Goal: Task Accomplishment & Management: Manage account settings

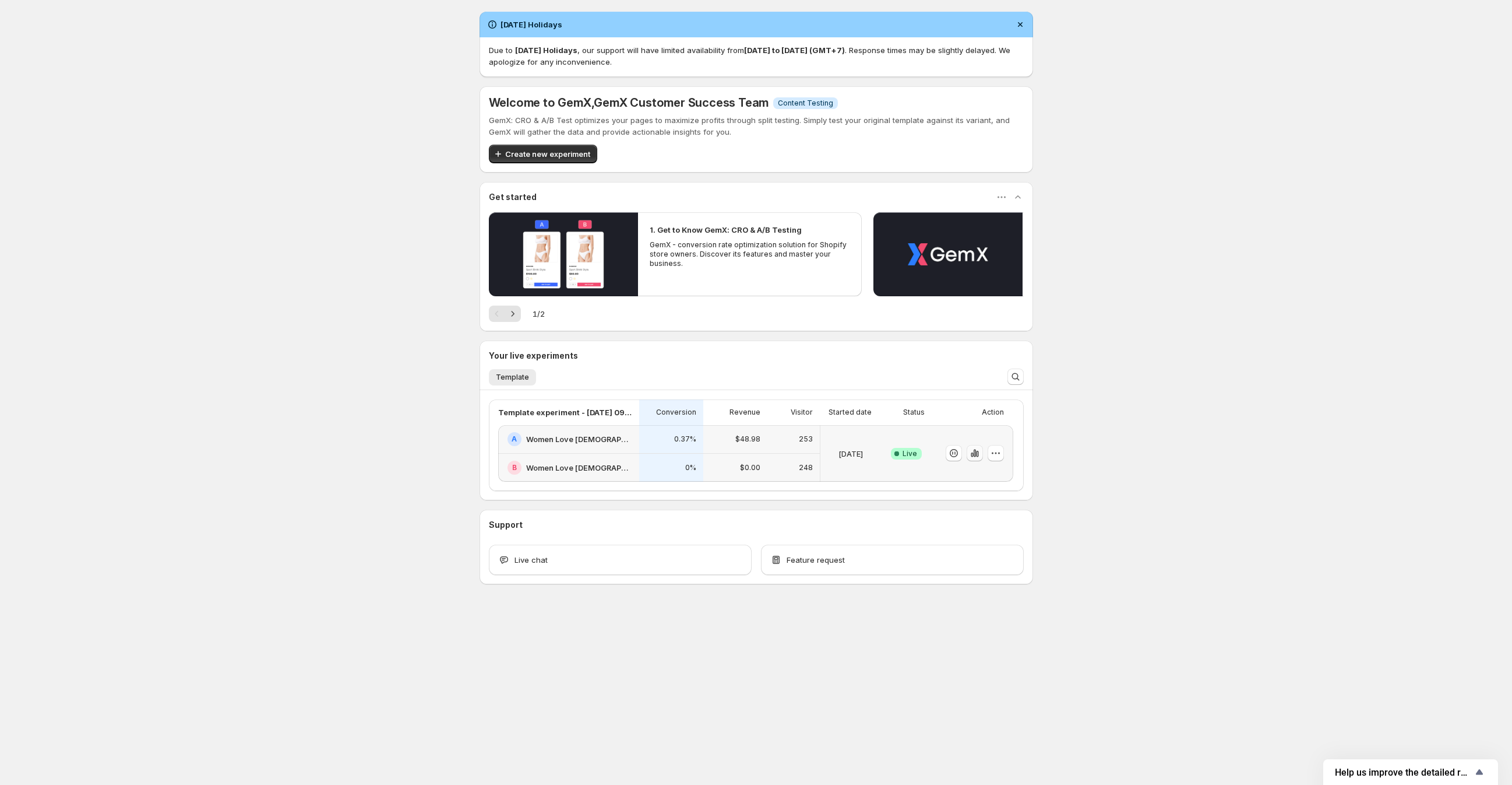
click at [981, 457] on button "button" at bounding box center [975, 453] width 17 height 17
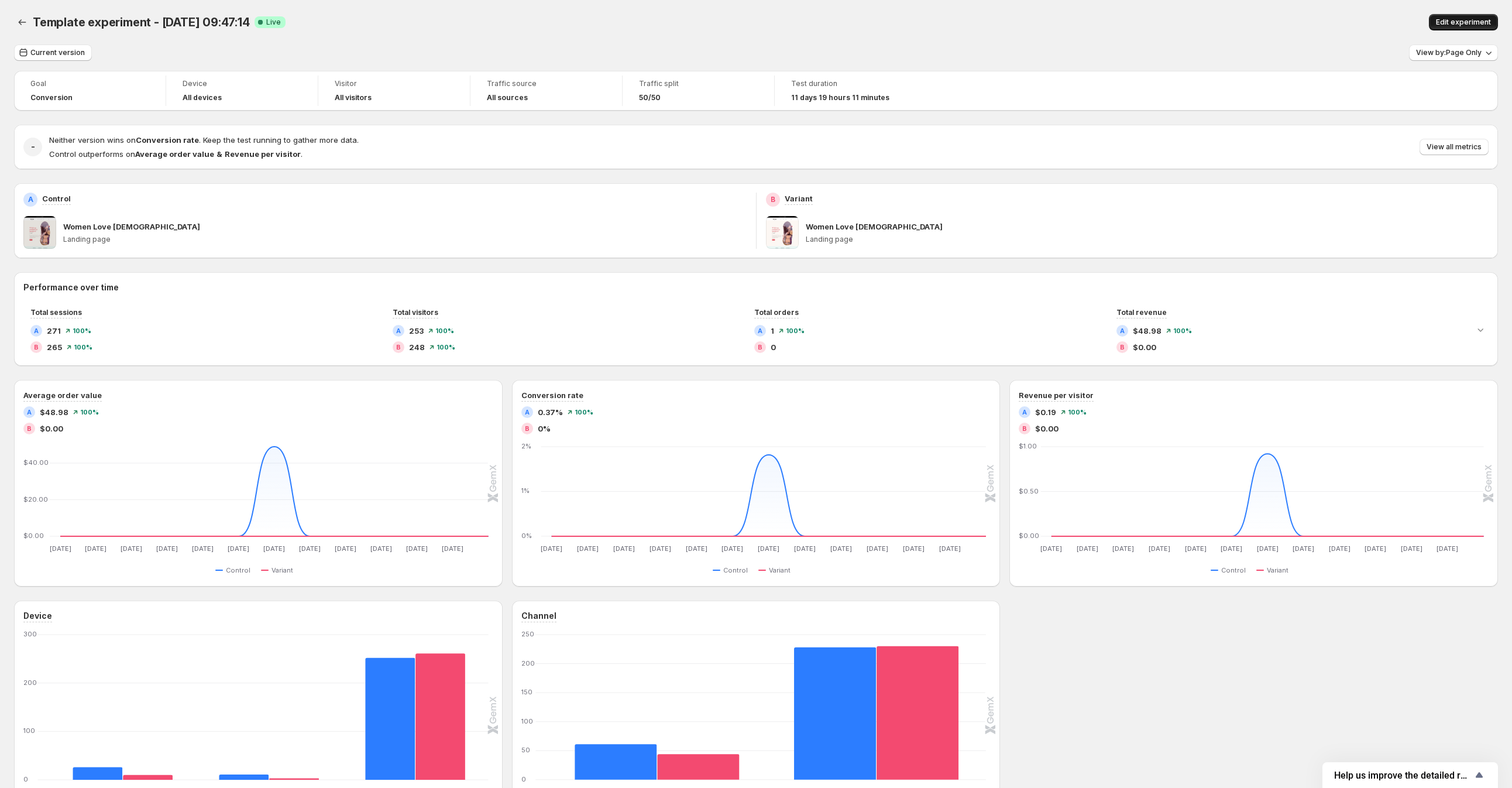
click at [1489, 20] on span "Edit experiment" at bounding box center [1463, 22] width 55 height 10
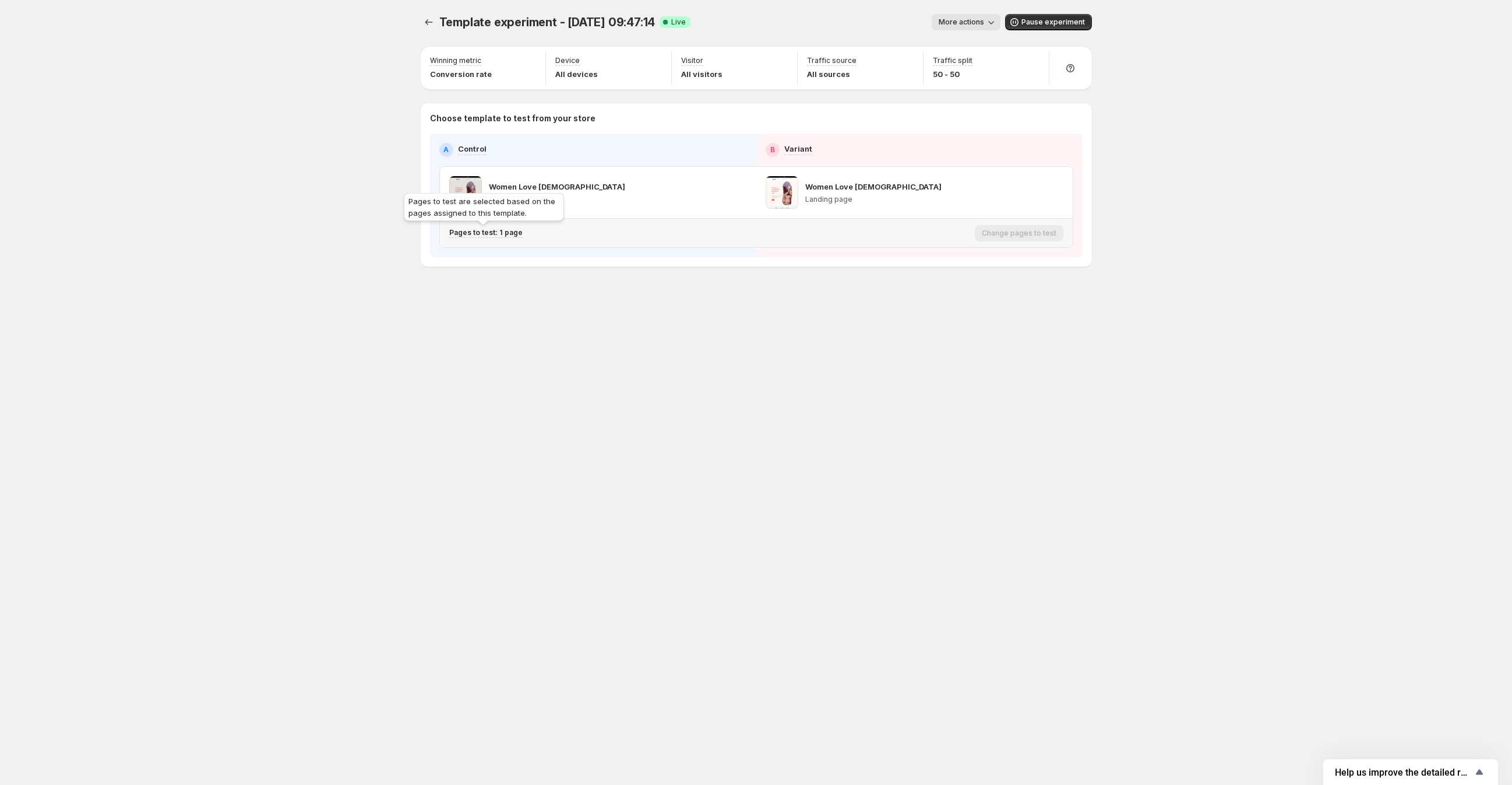
click at [486, 233] on p "Pages to test: 1 page" at bounding box center [486, 232] width 73 height 10
click at [651, 294] on icon "Search for and select a customer segment" at bounding box center [650, 292] width 11 height 11
click at [714, 634] on div "Template experiment - Aug 19, 09:47:14. This page is ready Template experiment …" at bounding box center [756, 392] width 699 height 785
click at [423, 24] on icon "Experiments" at bounding box center [428, 22] width 11 height 11
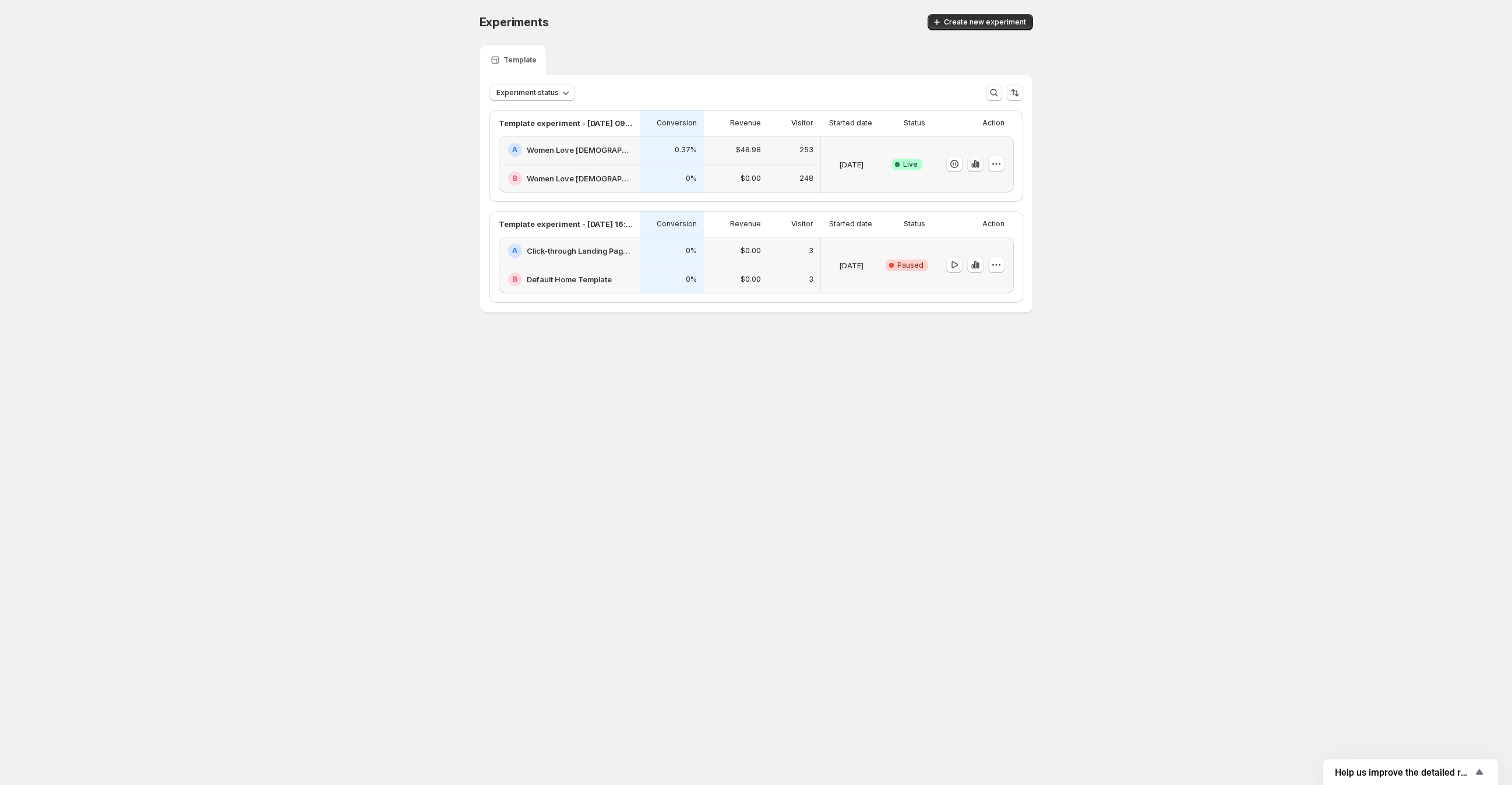
click at [976, 169] on button "button" at bounding box center [975, 163] width 17 height 17
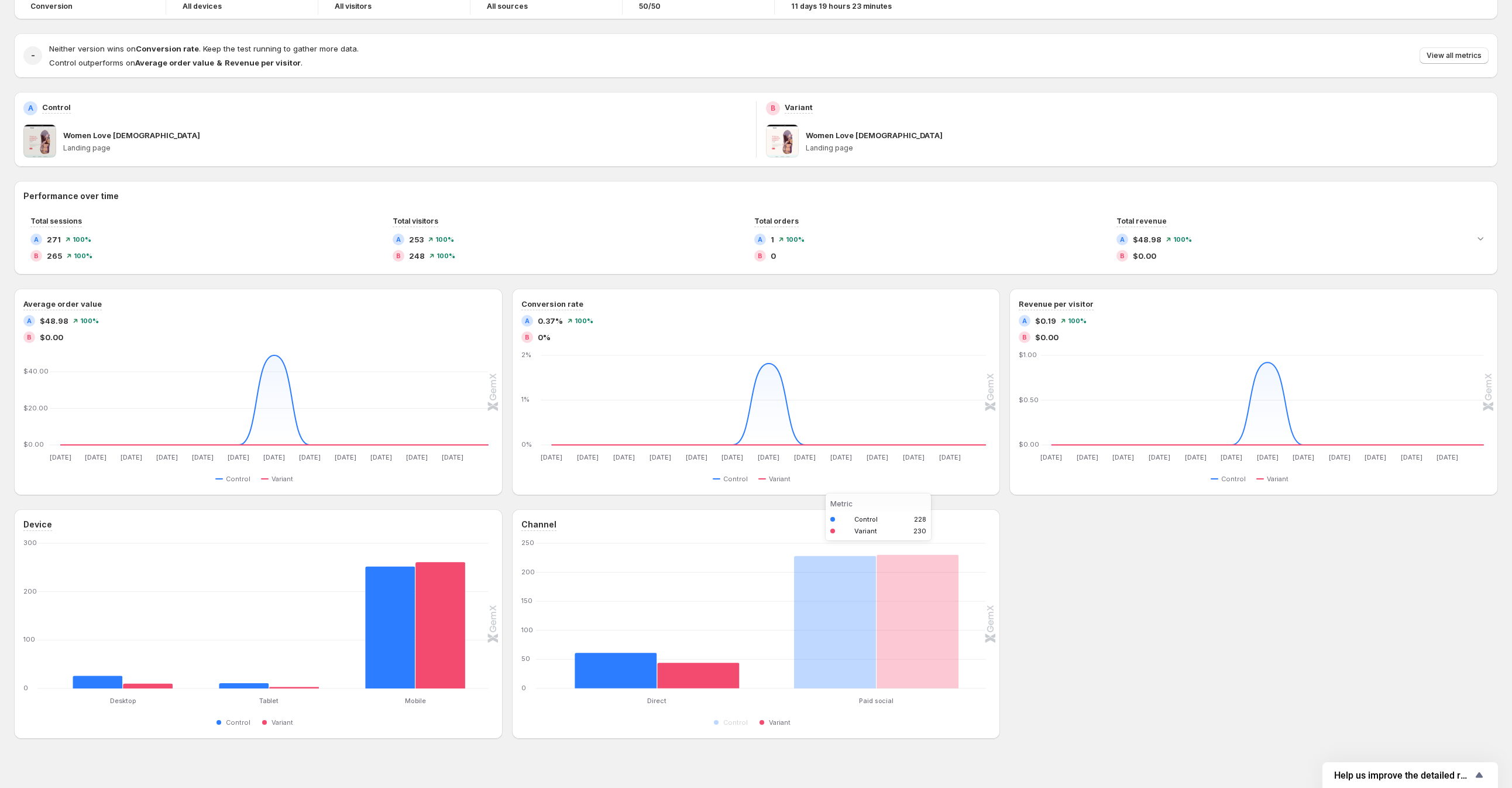
scroll to position [105, 0]
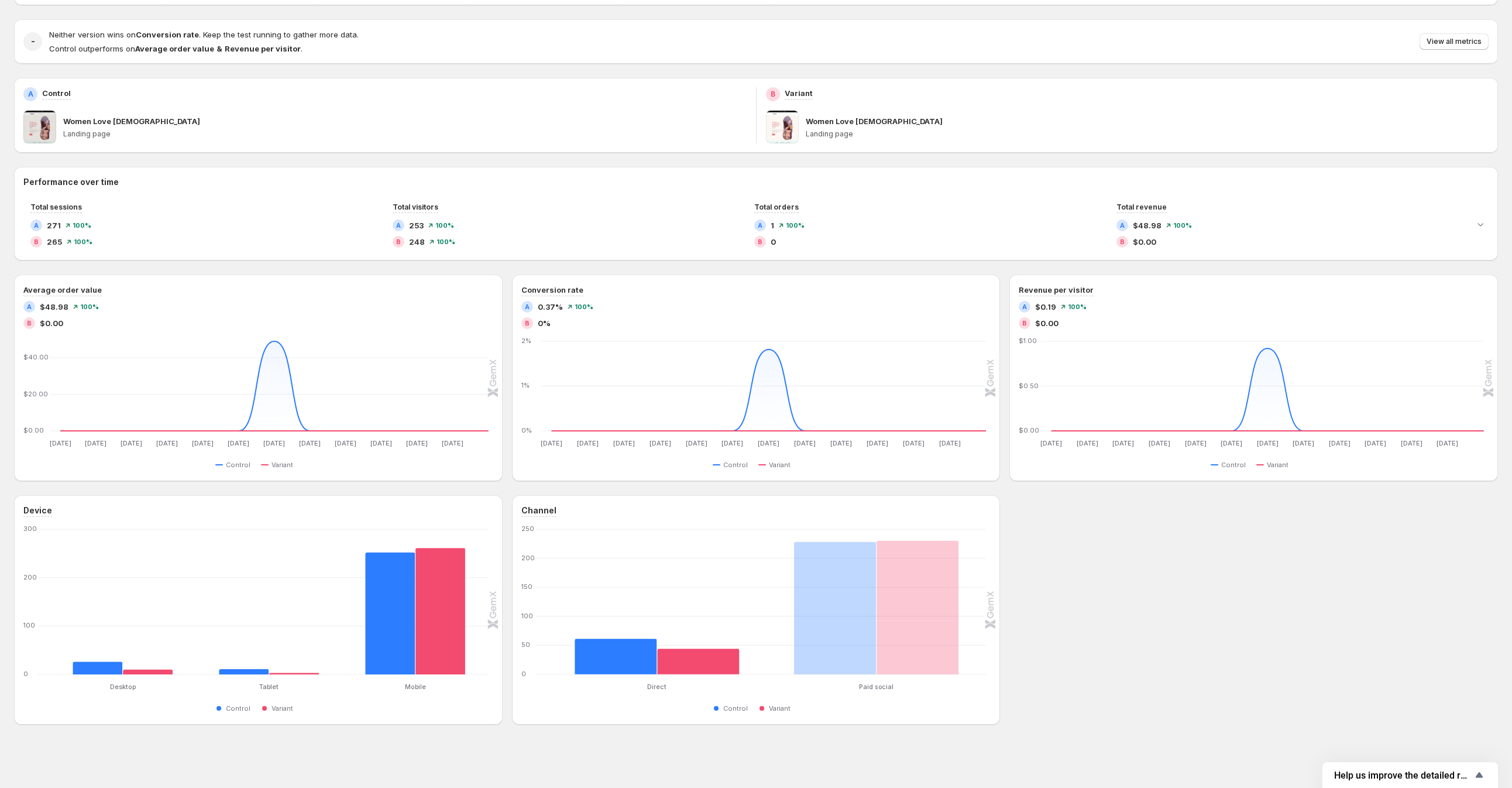
click at [1448, 52] on div "Neither version wins on Conversion rate . Keep the test running to gather more …" at bounding box center [769, 41] width 1439 height 25
click at [1454, 39] on span "View all metrics" at bounding box center [1453, 41] width 55 height 10
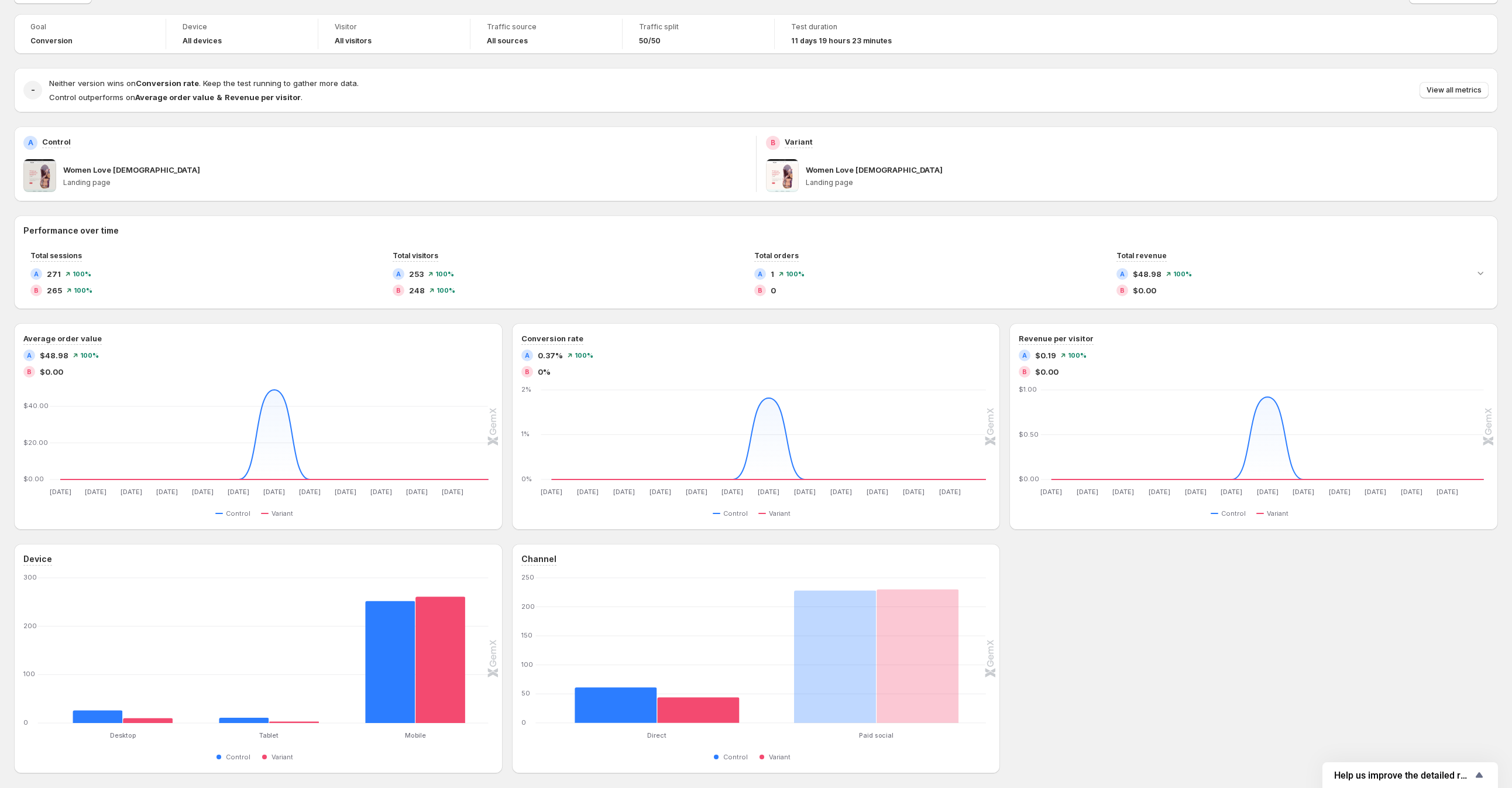
scroll to position [0, 0]
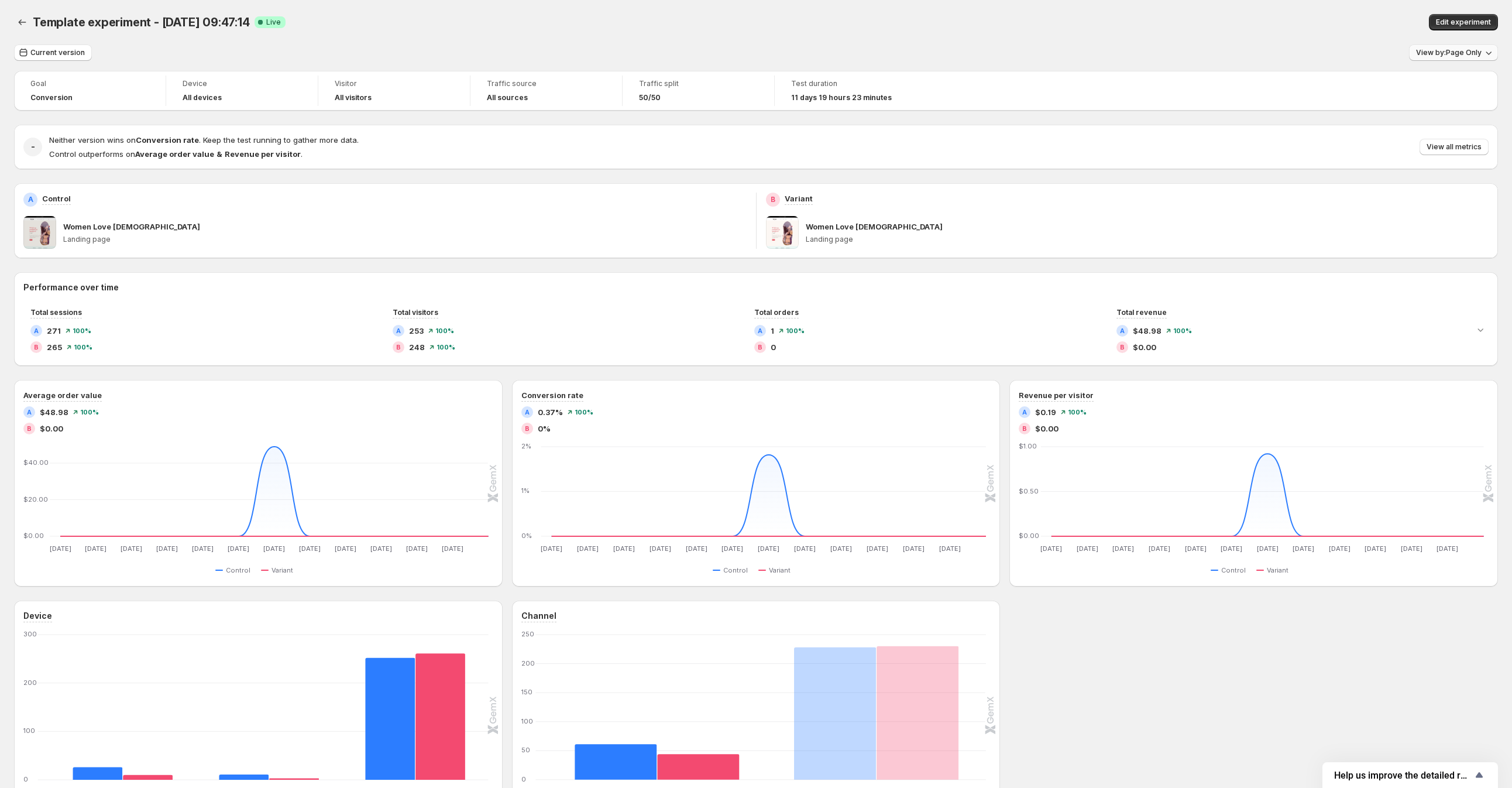
click at [1475, 57] on button "View by: Page Only" at bounding box center [1453, 53] width 89 height 17
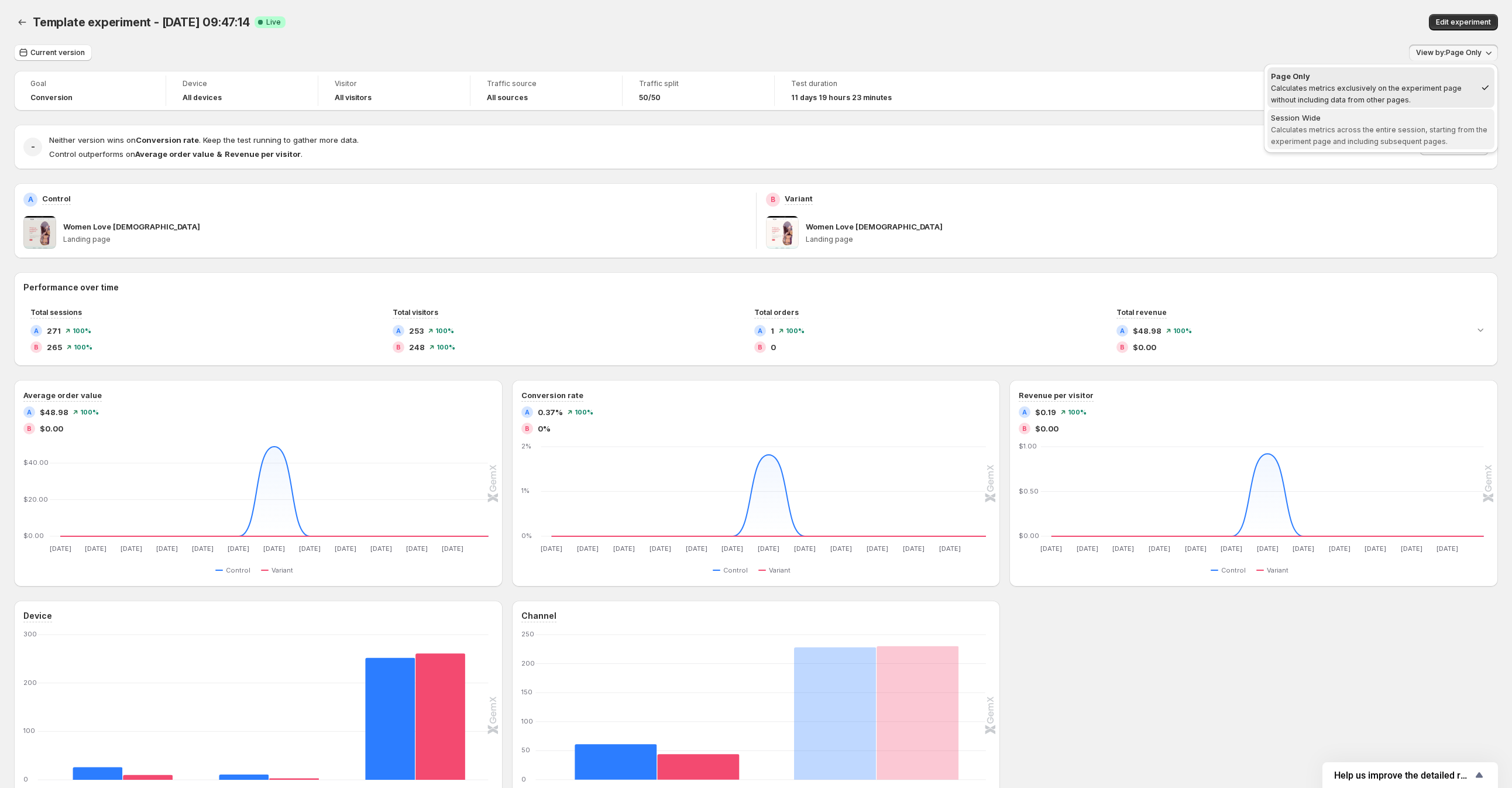
click at [1389, 130] on span "Calculates metrics across the entire session, starting from the experiment page…" at bounding box center [1379, 135] width 216 height 20
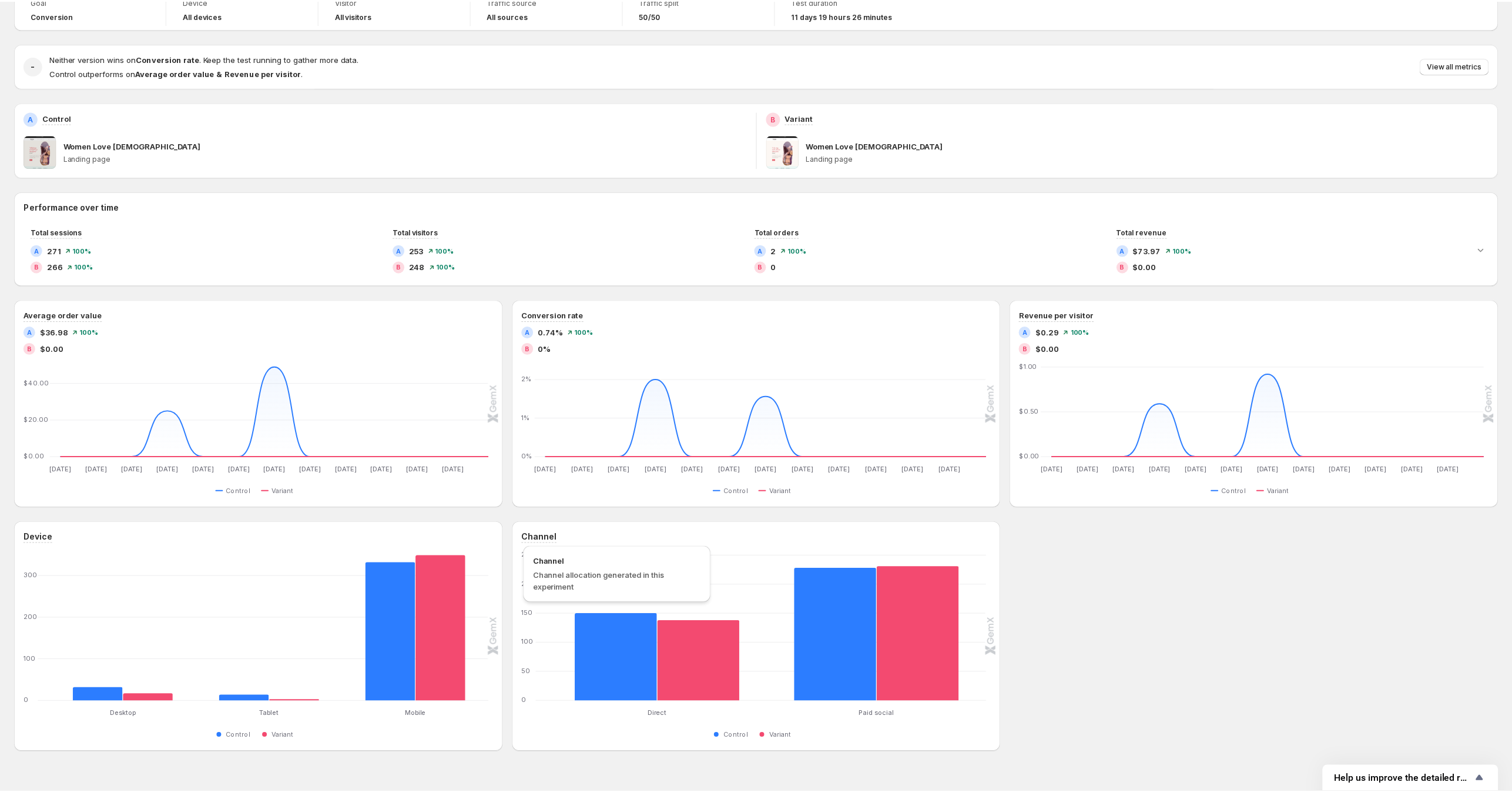
scroll to position [106, 0]
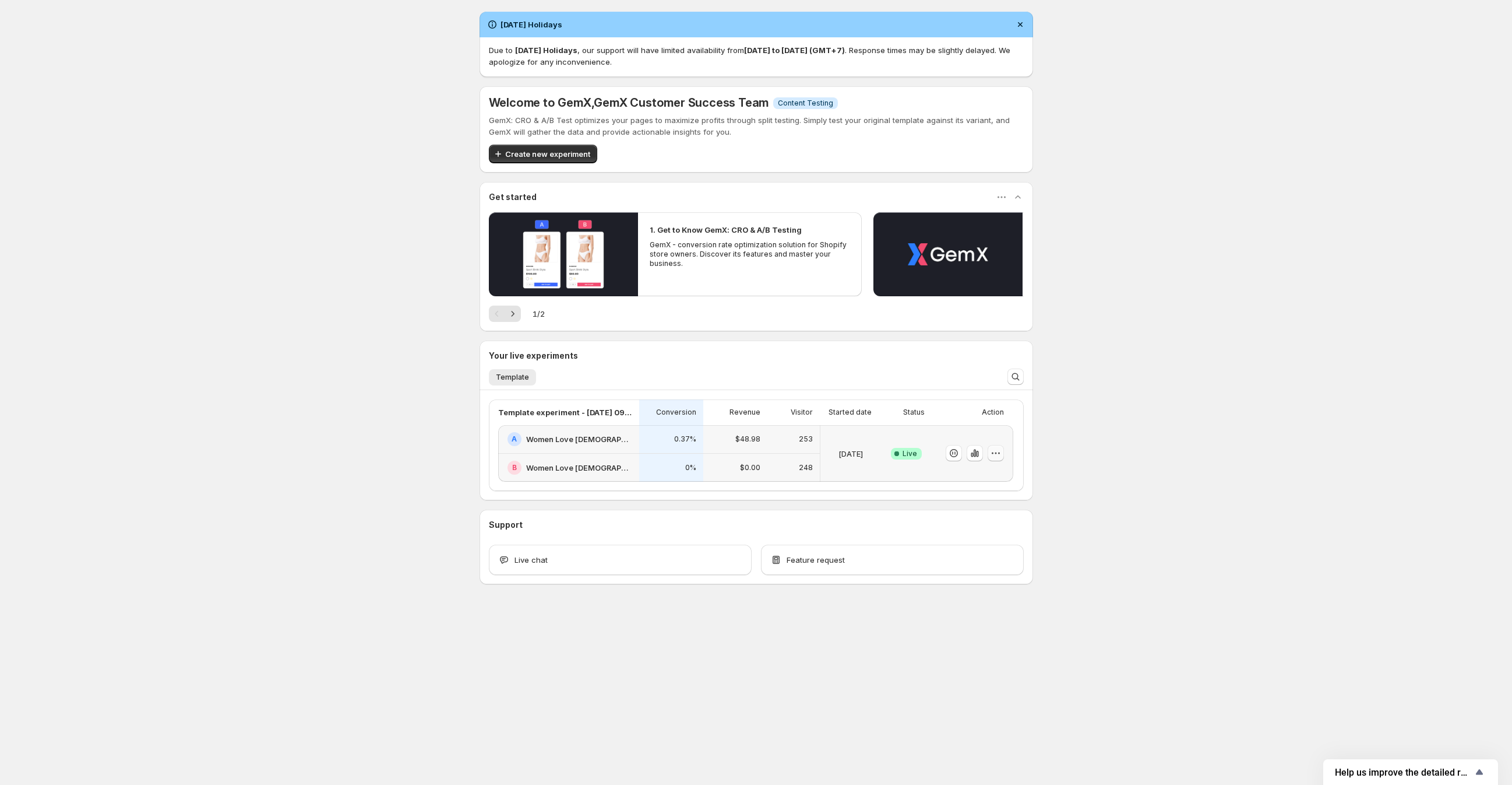
click at [998, 456] on icon "button" at bounding box center [995, 453] width 11 height 11
click at [997, 480] on span "Edit" at bounding box center [1007, 476] width 122 height 11
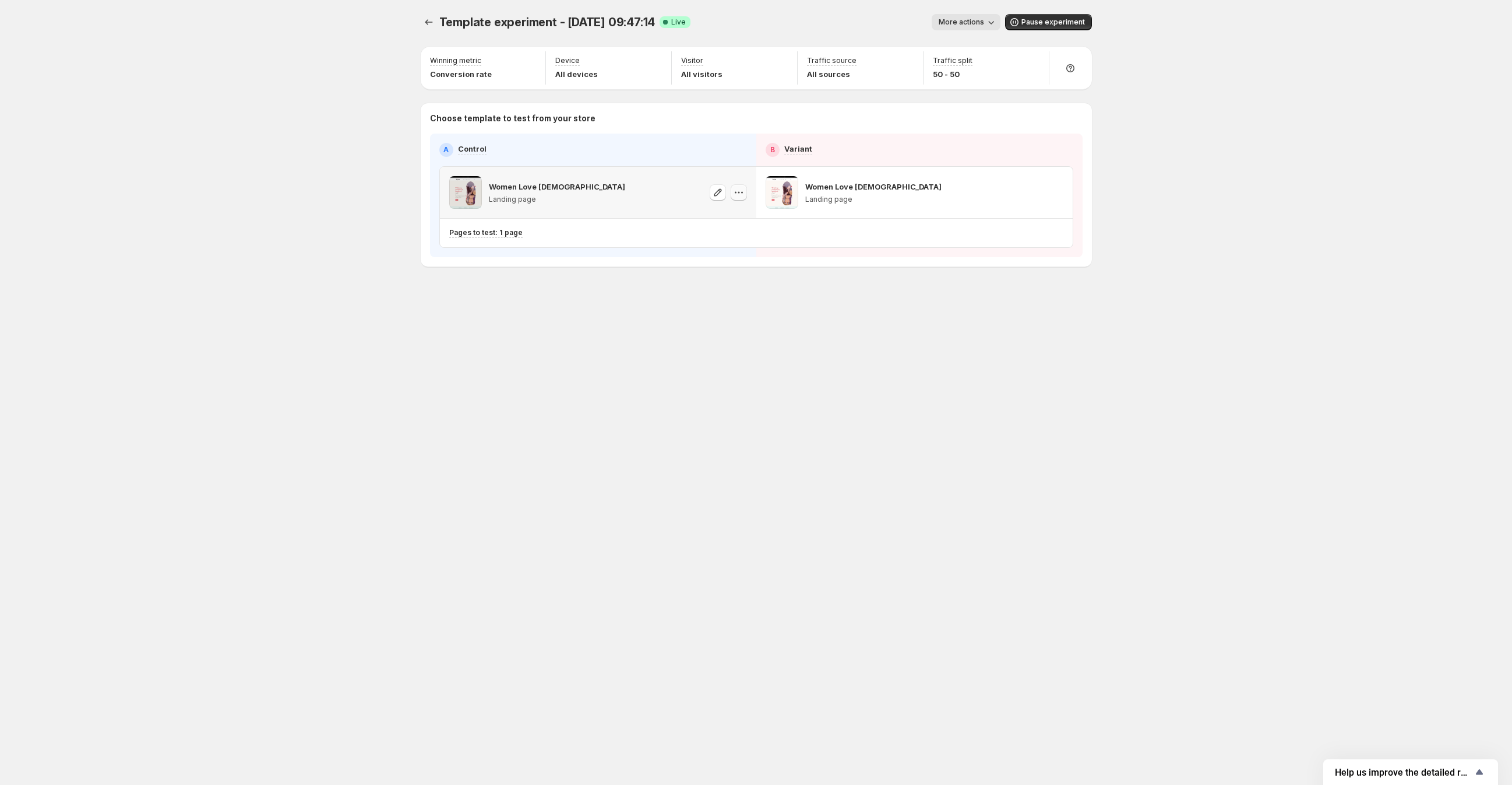
click at [735, 193] on icon "button" at bounding box center [736, 193] width 2 height 2
click at [478, 235] on p "Pages to test: 1 page" at bounding box center [486, 232] width 73 height 10
click at [664, 295] on icon "Search for and select a customer segment" at bounding box center [667, 292] width 11 height 11
click at [32, 298] on div "Template experiment - Aug 19, 09:47:14. This page is ready Template experiment …" at bounding box center [756, 392] width 1512 height 785
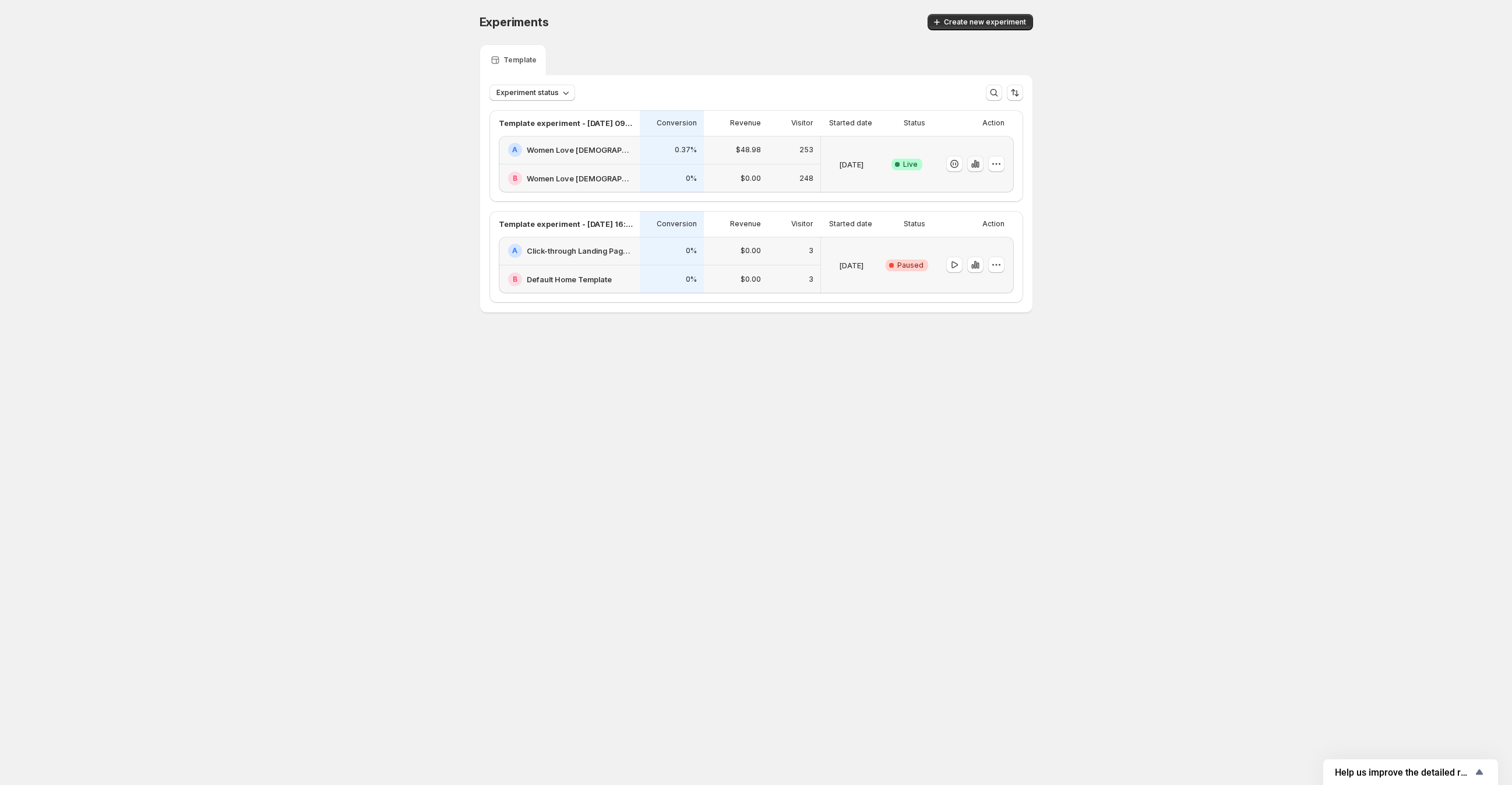
click at [977, 164] on icon "button" at bounding box center [977, 164] width 3 height 6
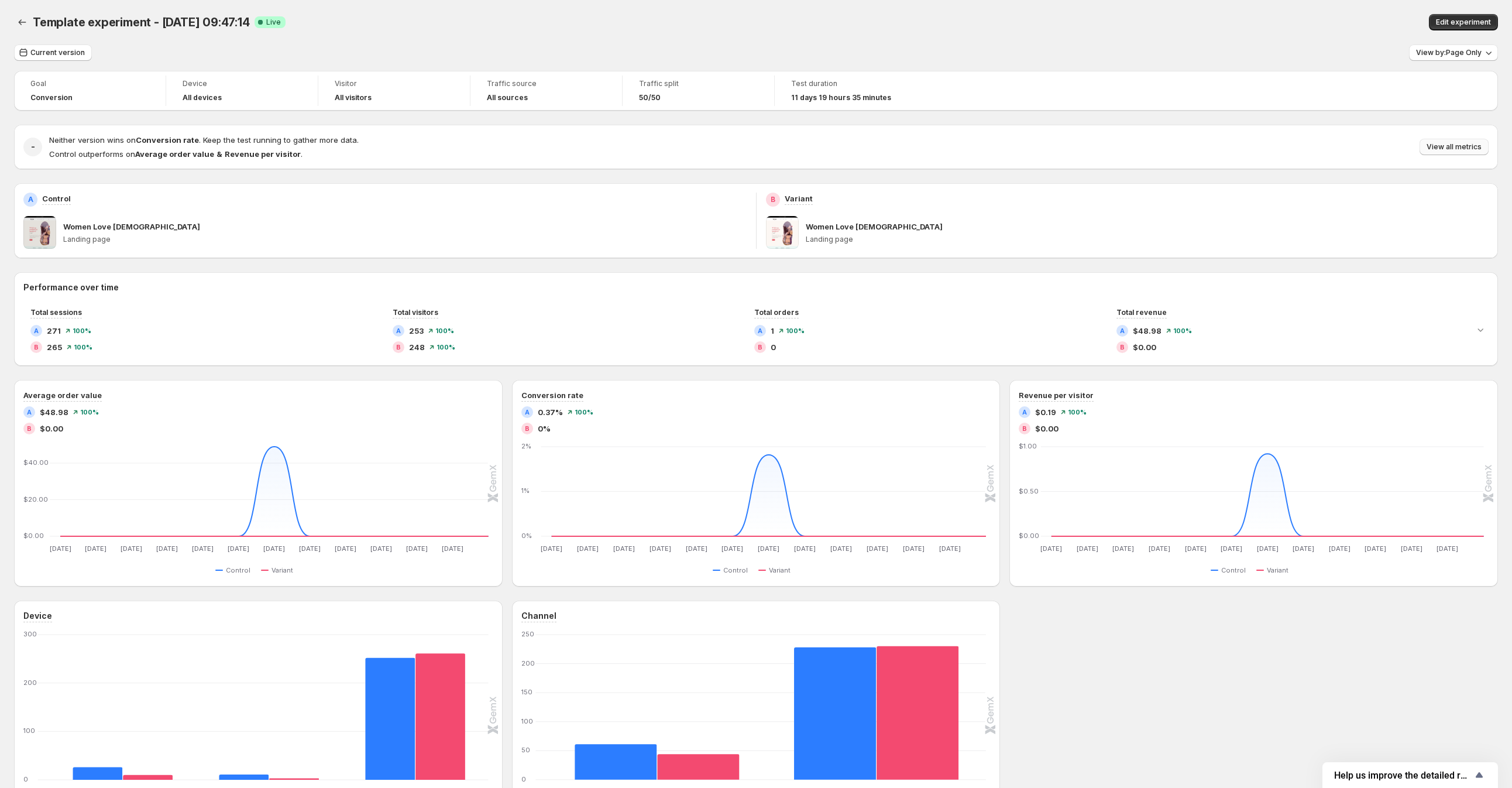
click at [1481, 145] on span "View all metrics" at bounding box center [1453, 146] width 55 height 10
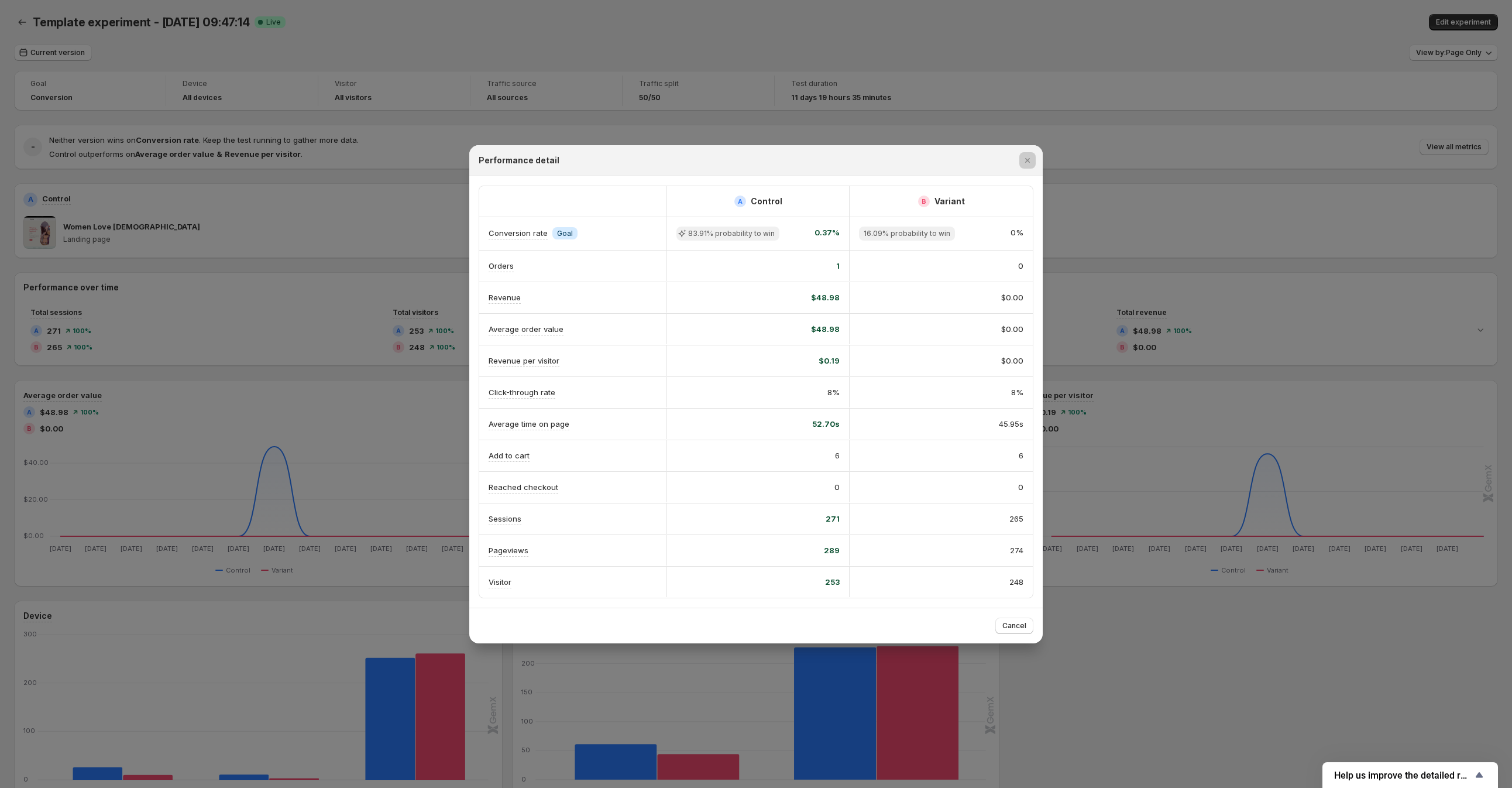
click at [1341, 110] on div at bounding box center [756, 394] width 1512 height 788
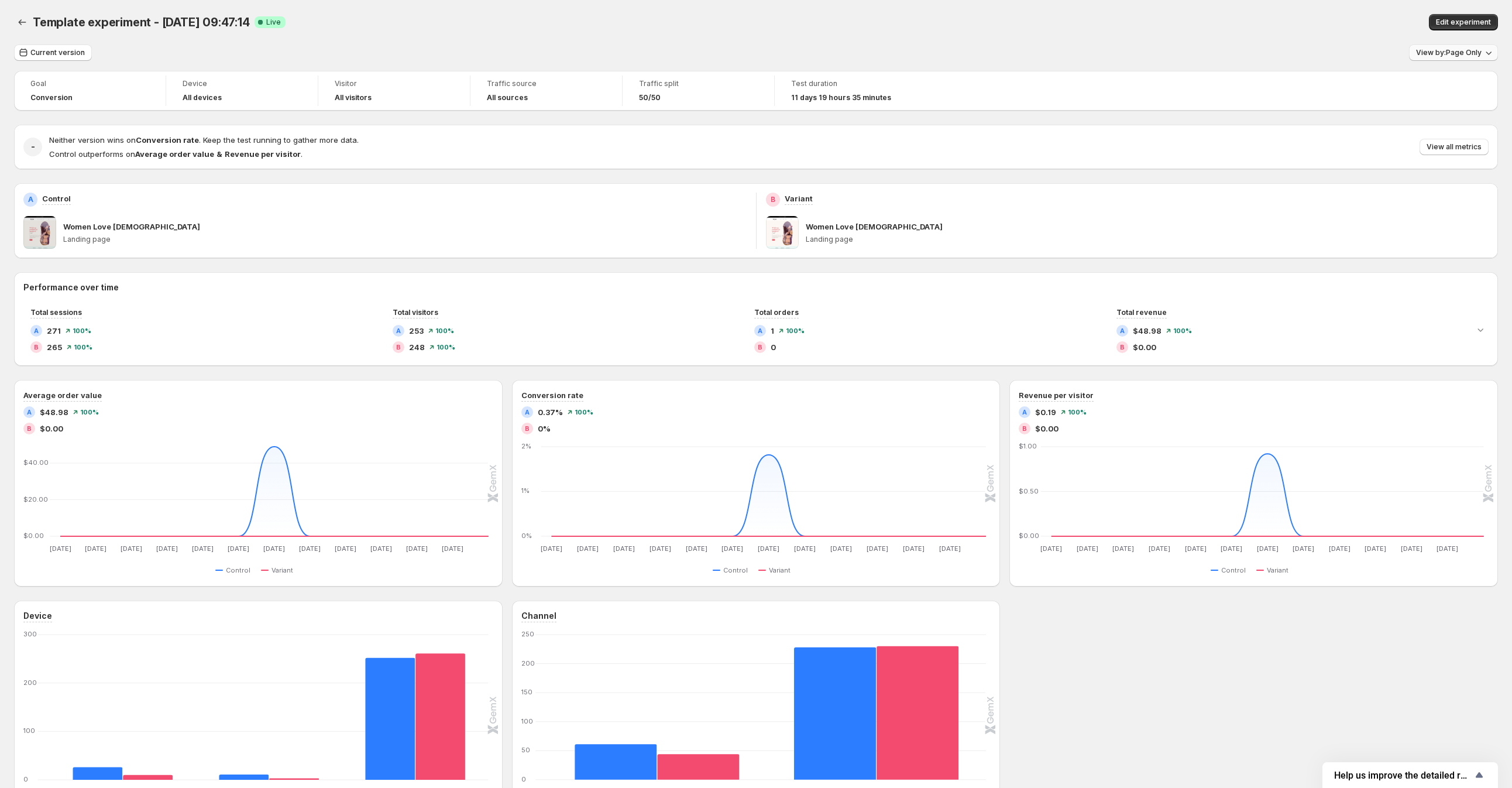
click at [1481, 54] on span "View by: Page Only" at bounding box center [1448, 53] width 66 height 10
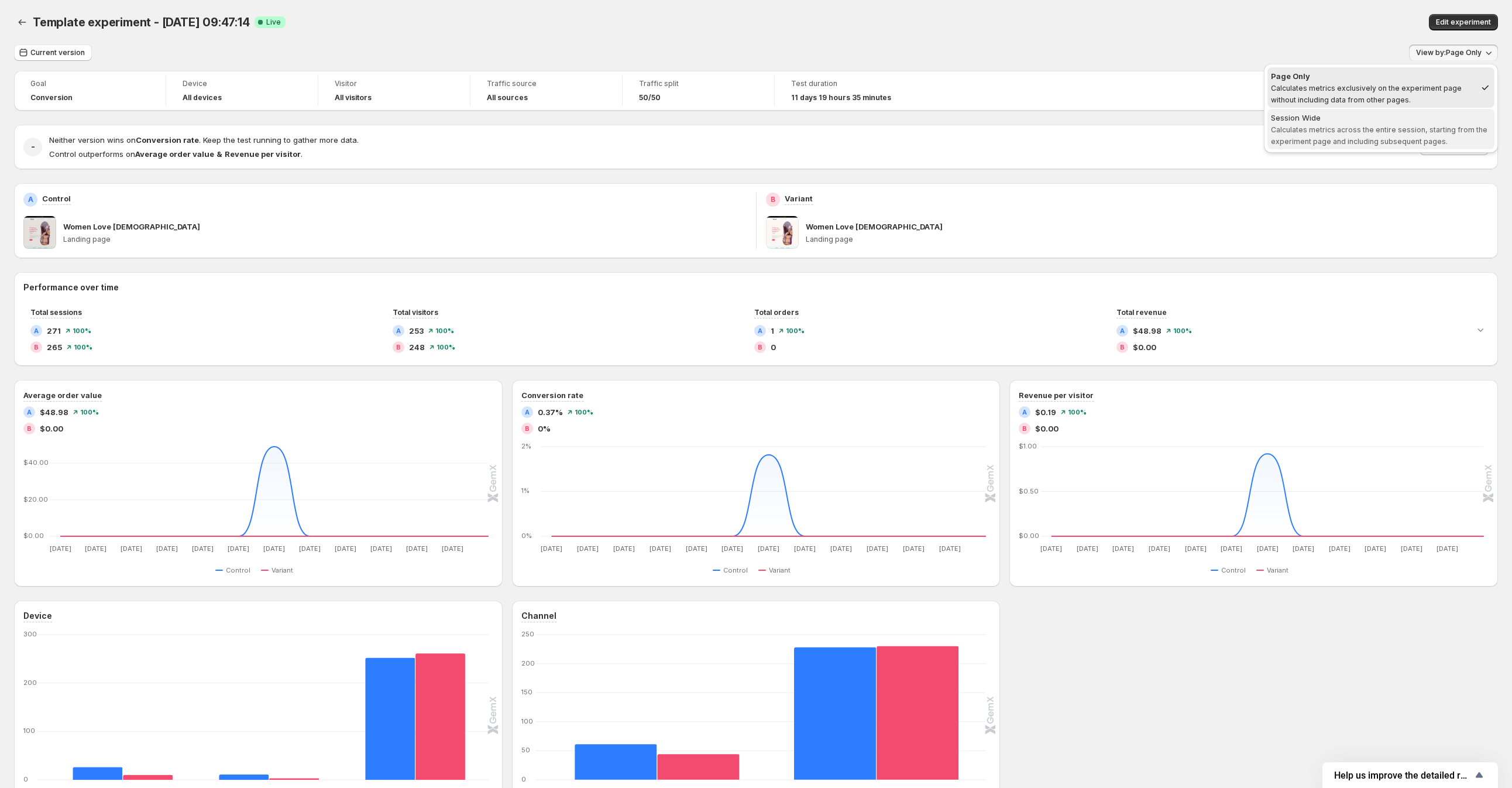
click at [1391, 131] on span "Calculates metrics across the entire session, starting from the experiment page…" at bounding box center [1379, 135] width 216 height 20
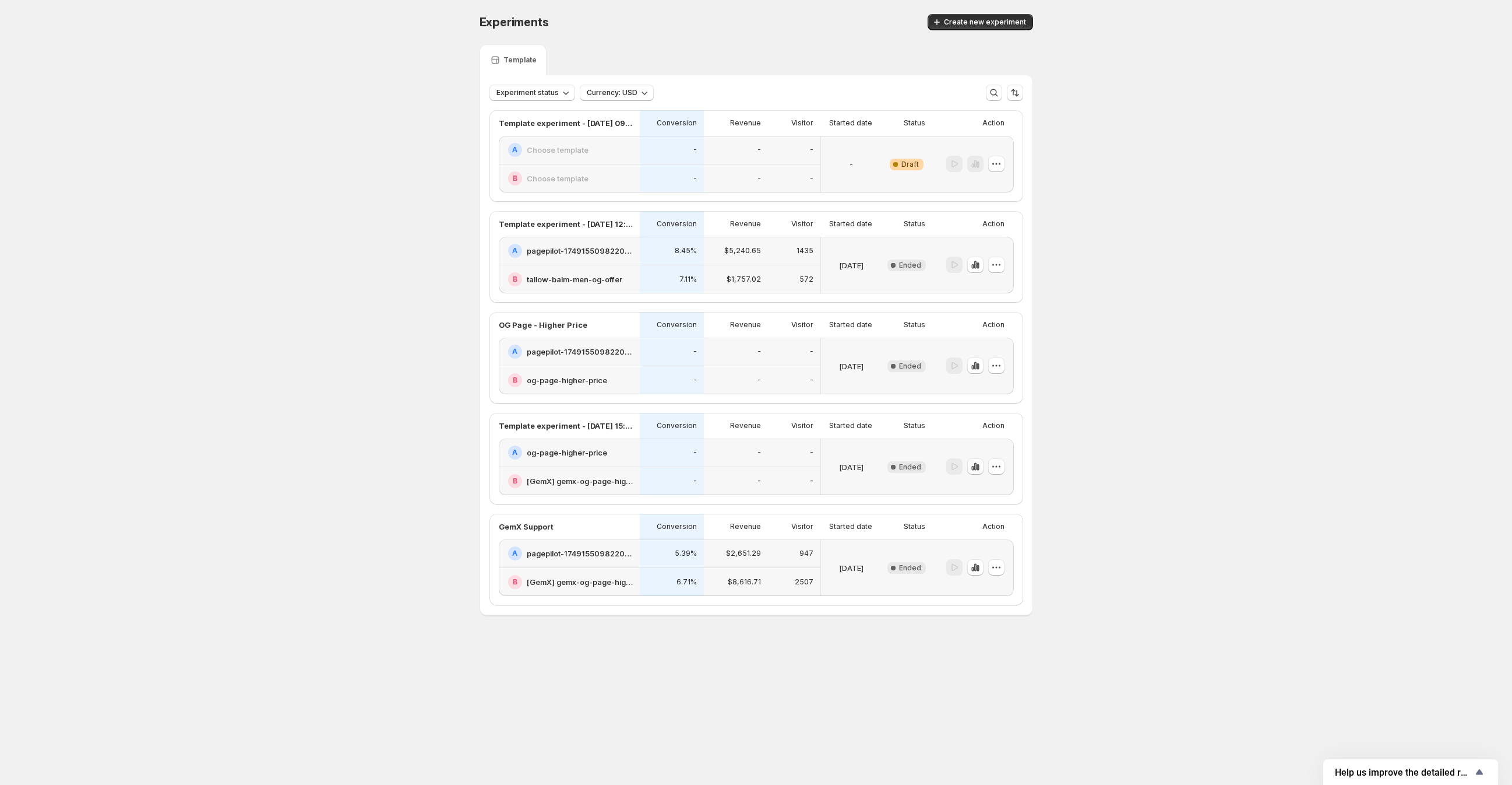
click at [970, 470] on icon "button" at bounding box center [975, 466] width 11 height 11
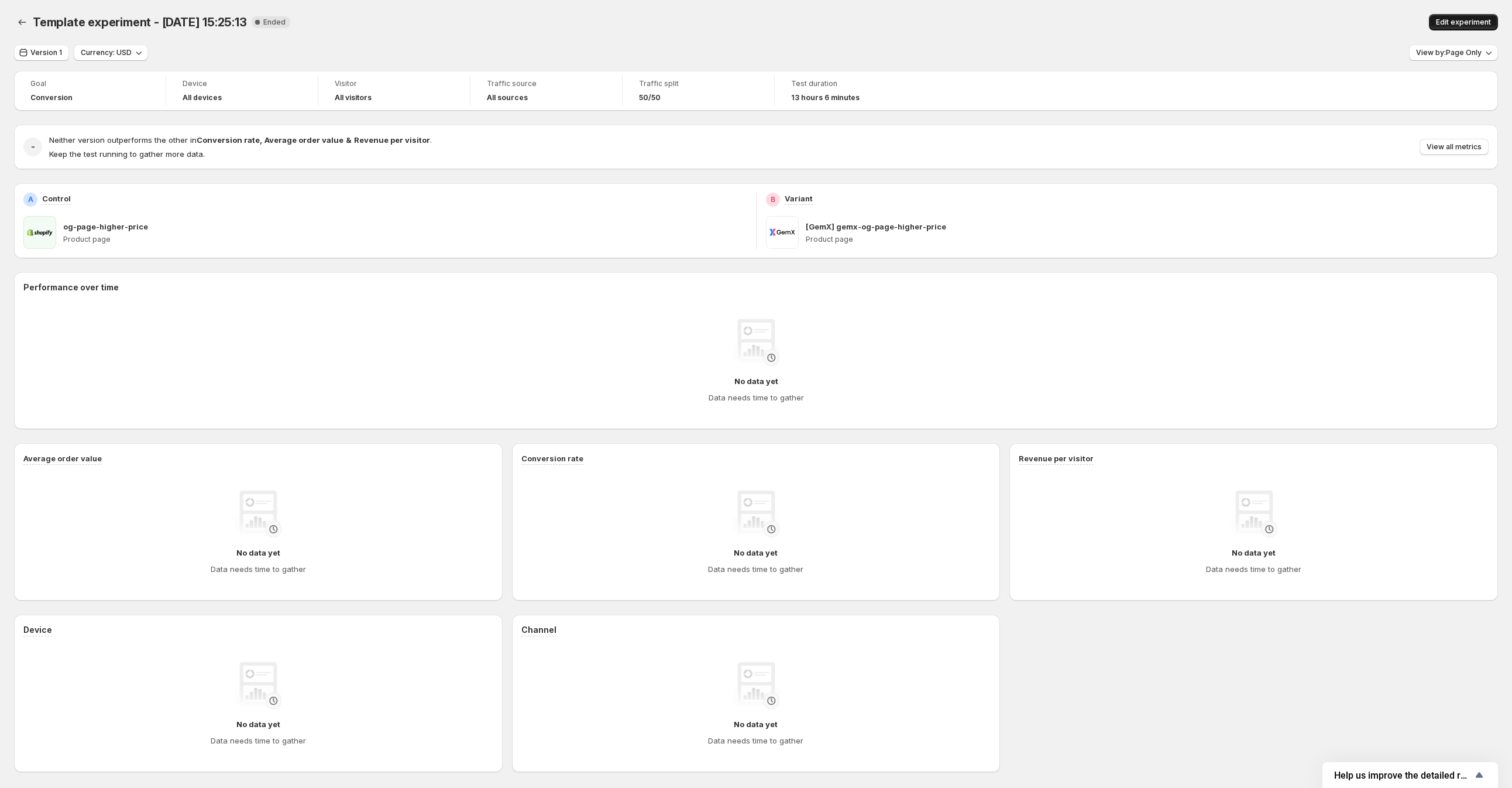
click at [1447, 25] on span "Edit experiment" at bounding box center [1463, 22] width 55 height 10
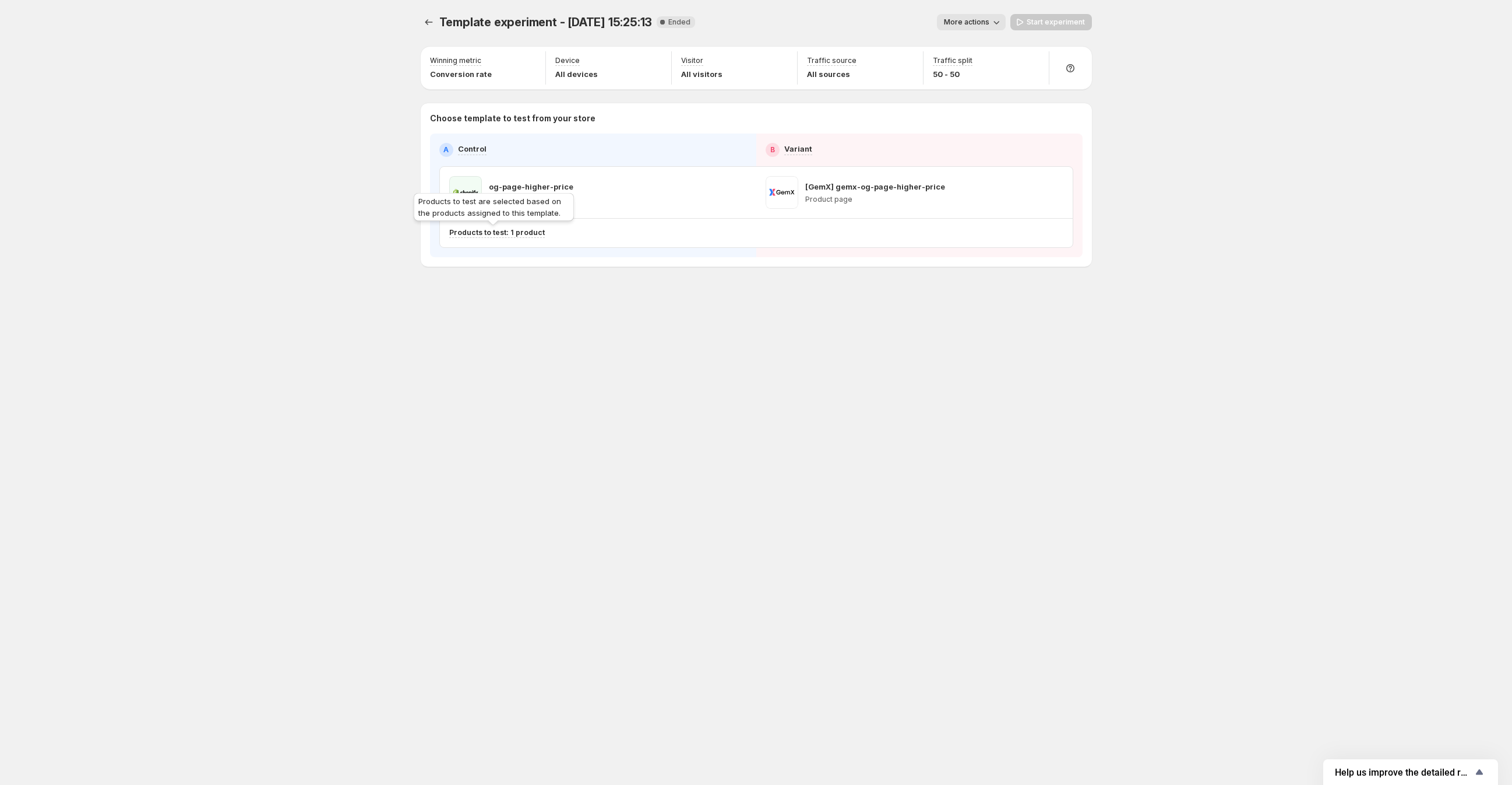
click at [519, 234] on p "Products to test: 1 product" at bounding box center [497, 232] width 96 height 10
click at [792, 195] on span at bounding box center [781, 192] width 32 height 32
drag, startPoint x: 865, startPoint y: 188, endPoint x: 855, endPoint y: 194, distance: 11.7
click at [866, 188] on p "[GemX] gemx-og-page-higher-price" at bounding box center [875, 186] width 140 height 11
click at [789, 197] on span at bounding box center [781, 192] width 32 height 32
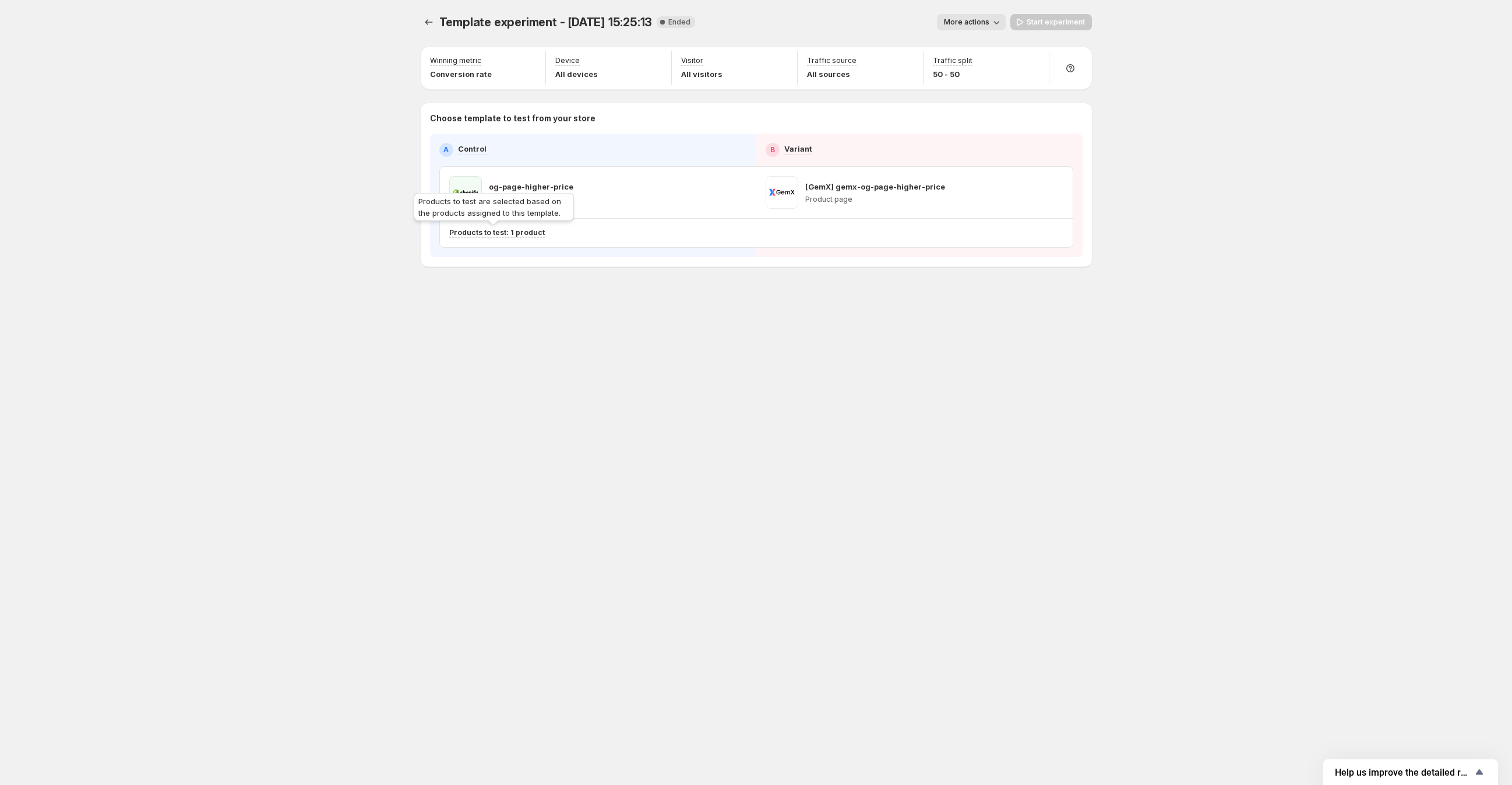
click at [486, 233] on p "Products to test: 1 product" at bounding box center [497, 232] width 96 height 10
click at [650, 290] on icon "Search for and select a customer segment" at bounding box center [650, 292] width 11 height 11
click at [573, 188] on div "og-page-higher-price Product page" at bounding box center [597, 192] width 297 height 32
click at [482, 228] on p "Products to test: 1 product" at bounding box center [497, 232] width 96 height 10
click at [514, 186] on p "og-page-higher-price" at bounding box center [531, 186] width 85 height 11
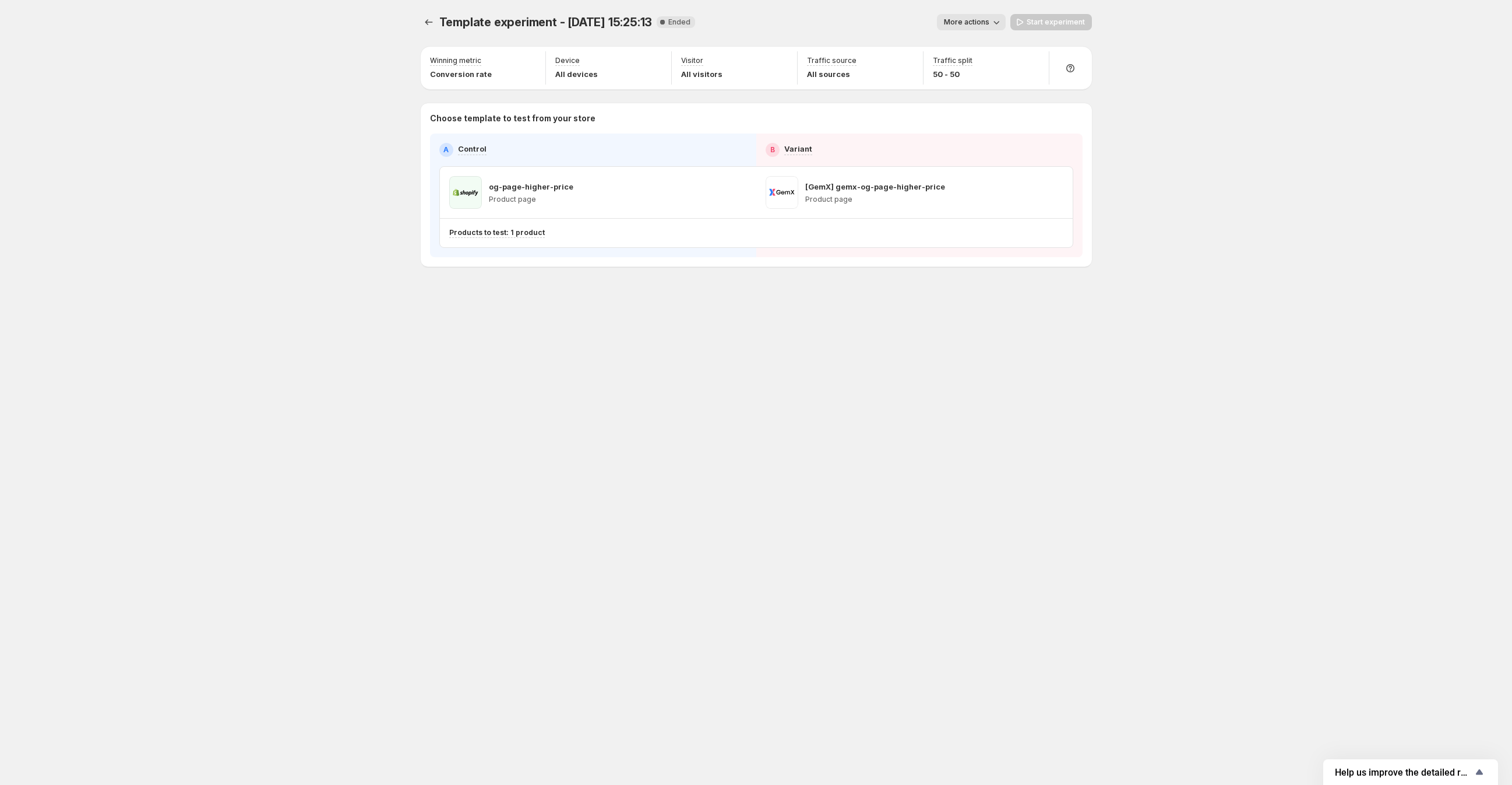
click at [464, 195] on span at bounding box center [465, 192] width 32 height 32
click at [478, 233] on p "Products to test: 1 product" at bounding box center [497, 232] width 96 height 10
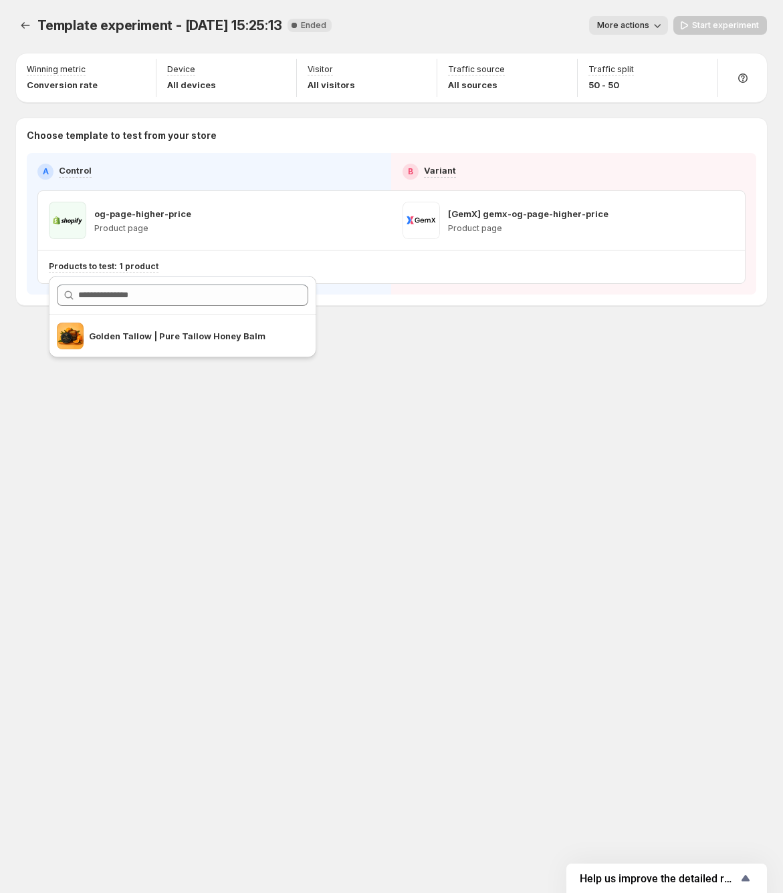
click at [400, 635] on div "Template experiment - Aug 18, 15:25:13. This page is ready Template experiment …" at bounding box center [391, 446] width 783 height 893
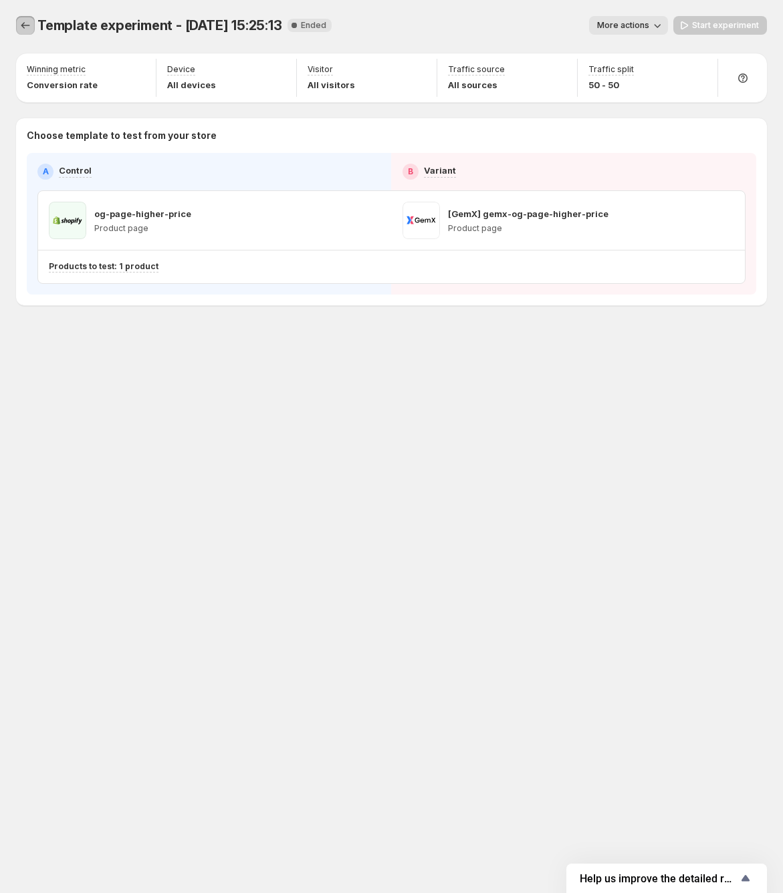
click at [19, 28] on icon "Experiments" at bounding box center [25, 25] width 13 height 13
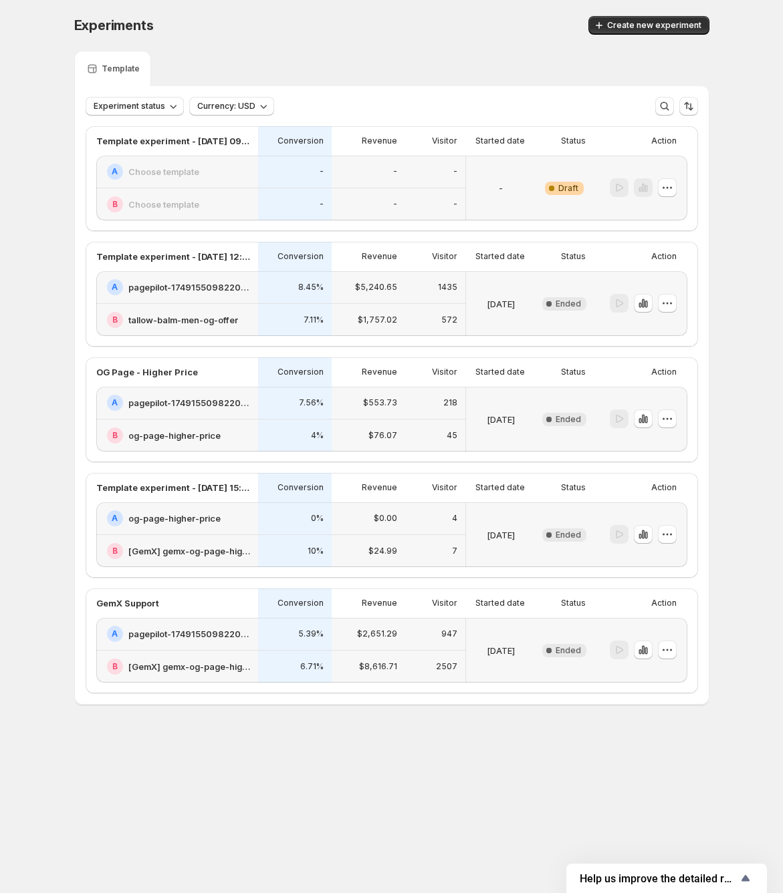
click at [376, 878] on body "Experiments. This page is ready Experiments Create new experiment Template Expe…" at bounding box center [391, 446] width 783 height 893
click at [194, 810] on body "Experiments. This page is ready Experiments Create new experiment Template Expe…" at bounding box center [391, 446] width 783 height 893
click at [181, 632] on h2 "pagepilot-1749155098220-358935" at bounding box center [189, 634] width 122 height 13
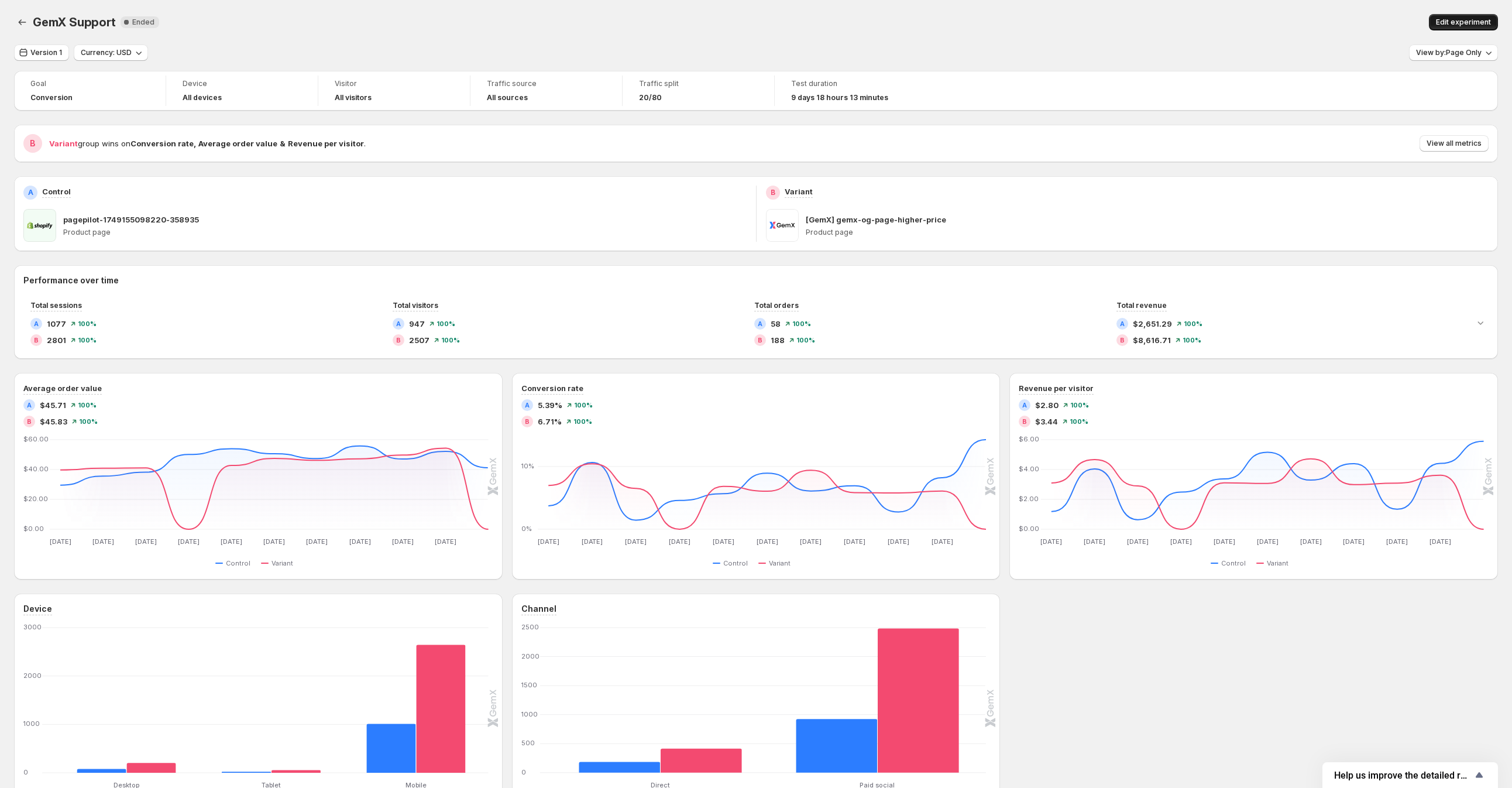
click at [1482, 21] on span "Edit experiment" at bounding box center [1463, 22] width 55 height 10
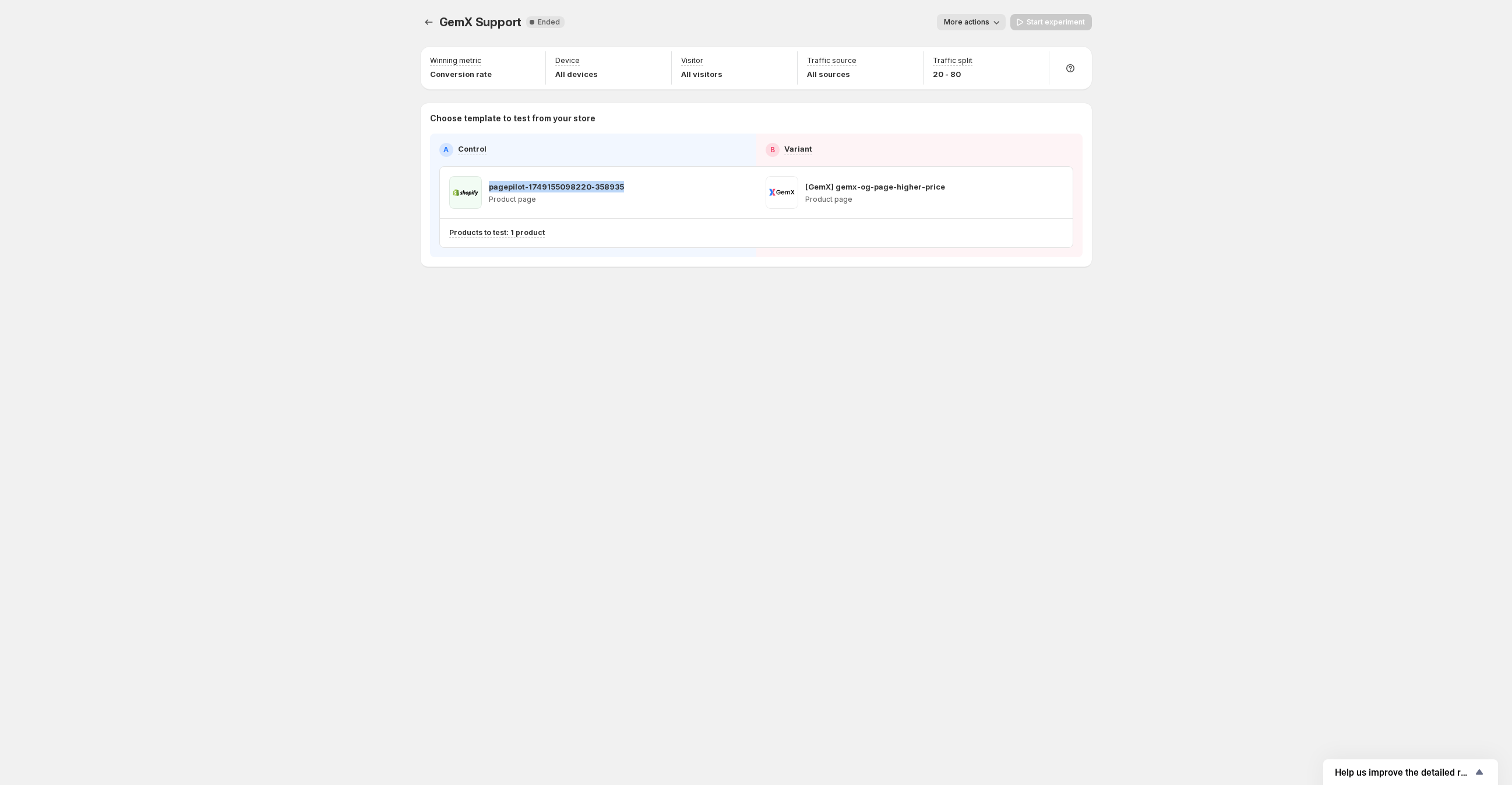
drag, startPoint x: 618, startPoint y: 188, endPoint x: 487, endPoint y: 182, distance: 131.1
click at [487, 182] on div "pagepilot-1749155098220-358935 Product page" at bounding box center [536, 192] width 174 height 32
copy p "pagepilot-1749155098220-358935"
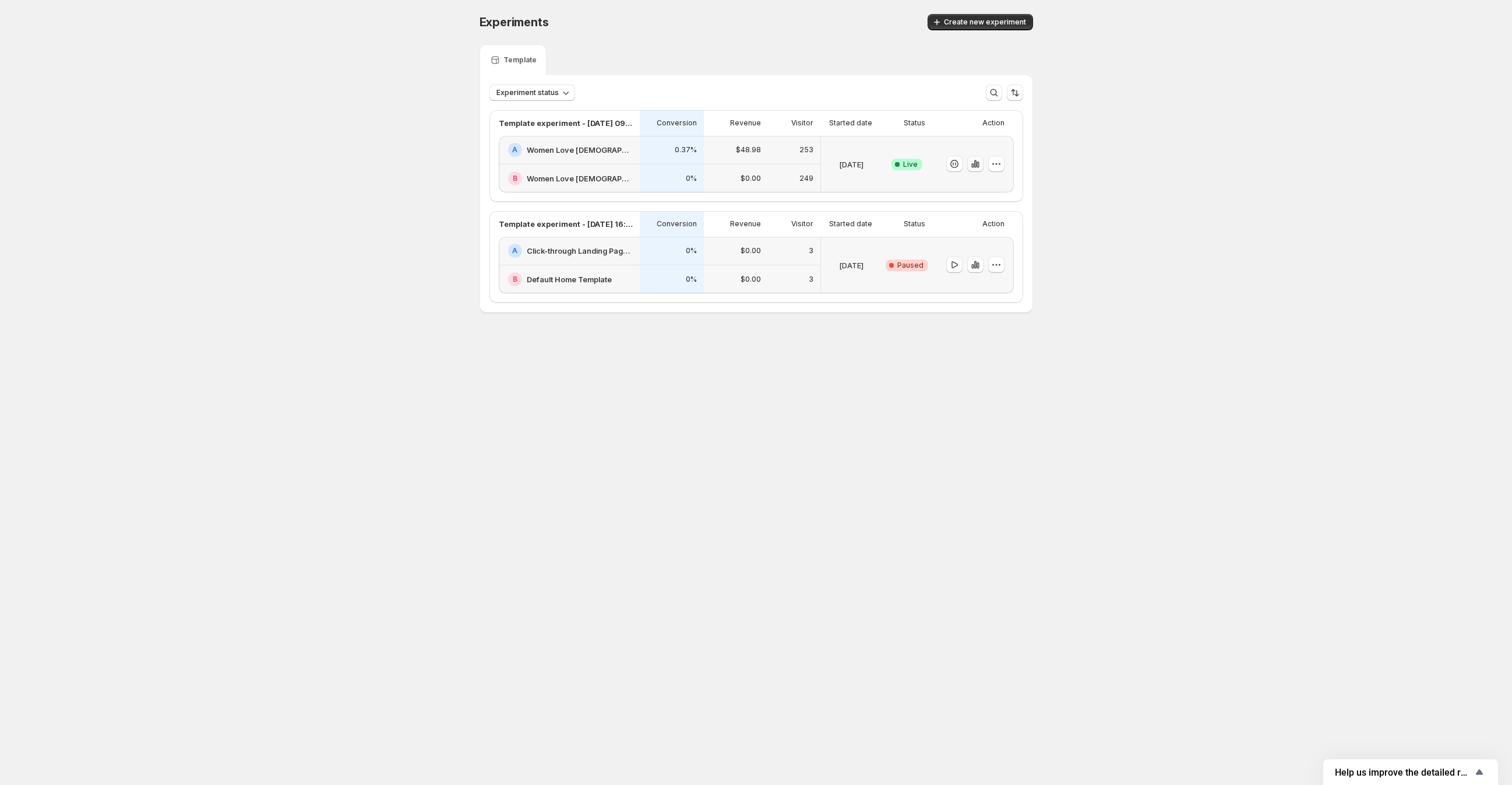
click at [979, 167] on icon "button" at bounding box center [975, 163] width 11 height 11
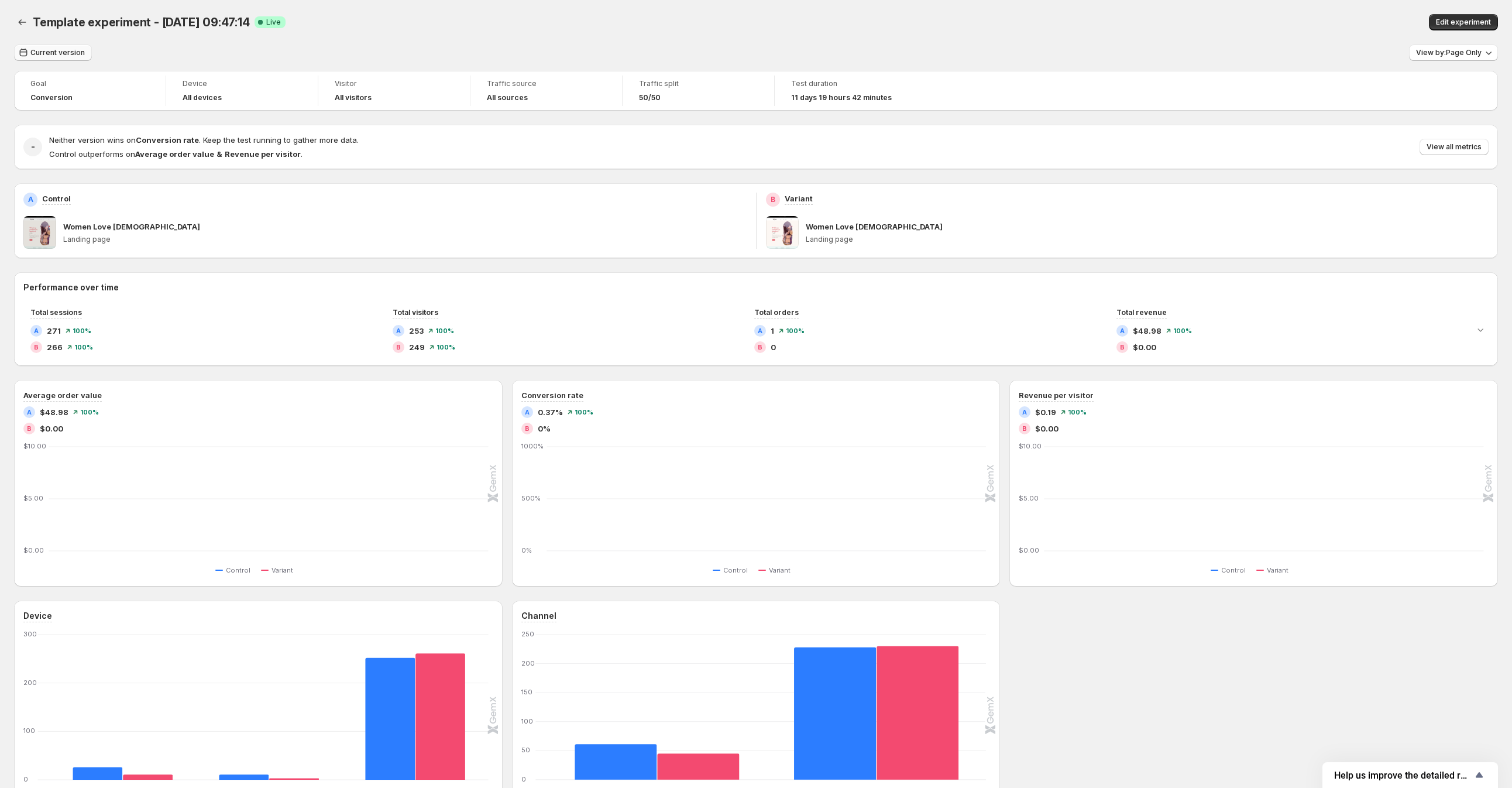
click at [69, 53] on span "Current version" at bounding box center [58, 53] width 54 height 10
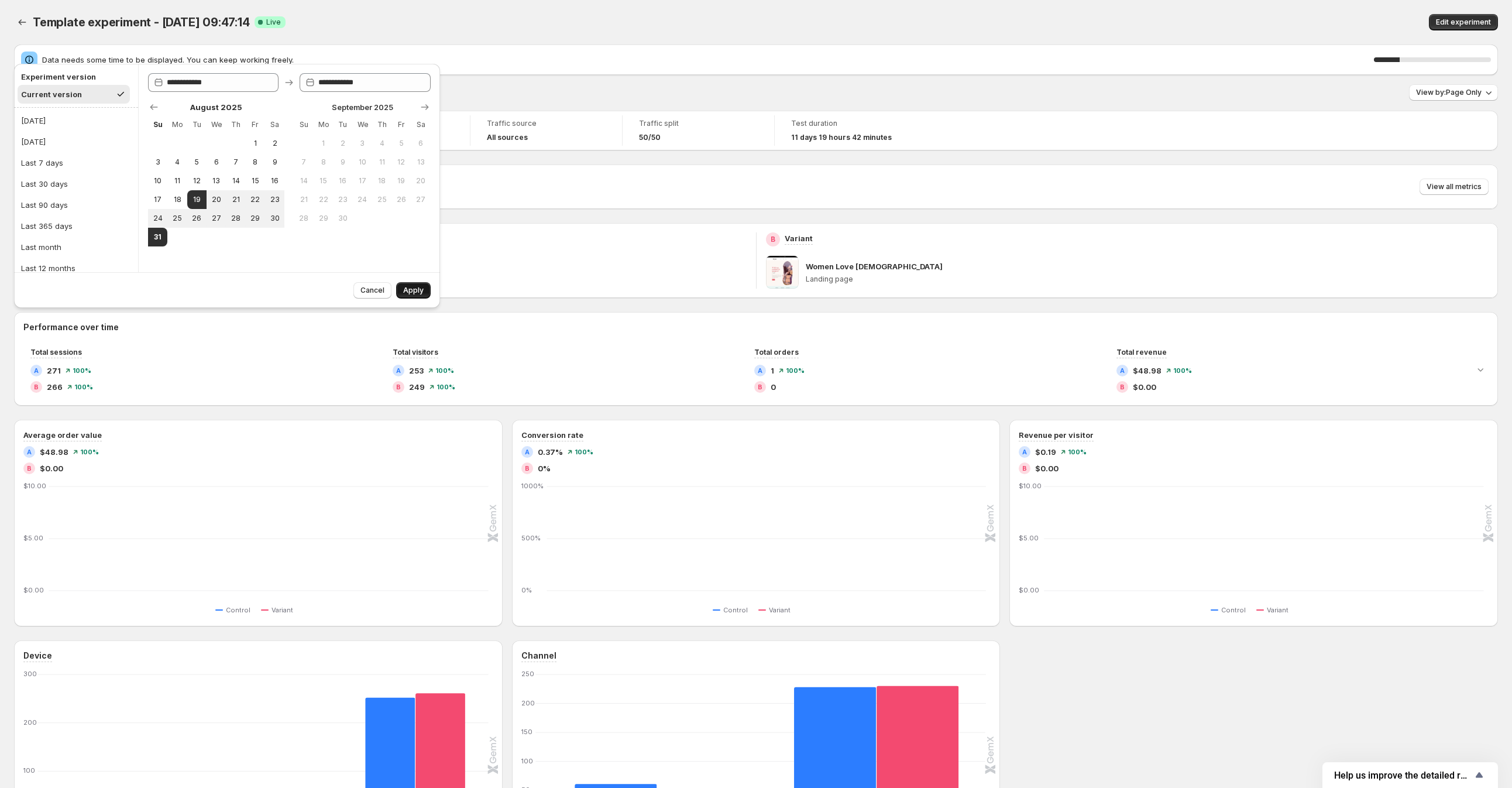
click at [413, 292] on span "Apply" at bounding box center [412, 290] width 20 height 10
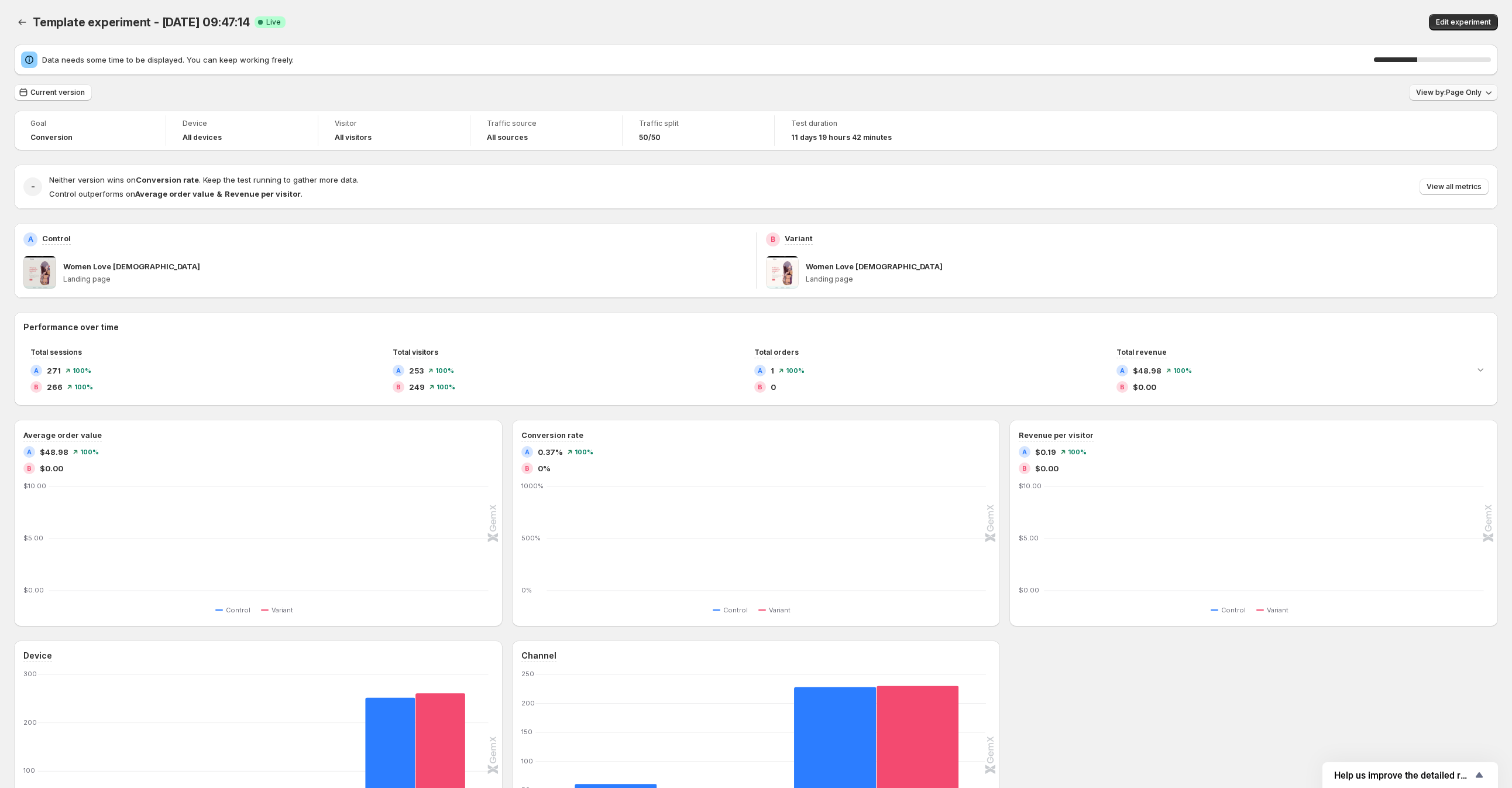
click at [1479, 98] on button "View by: Page Only" at bounding box center [1453, 92] width 89 height 17
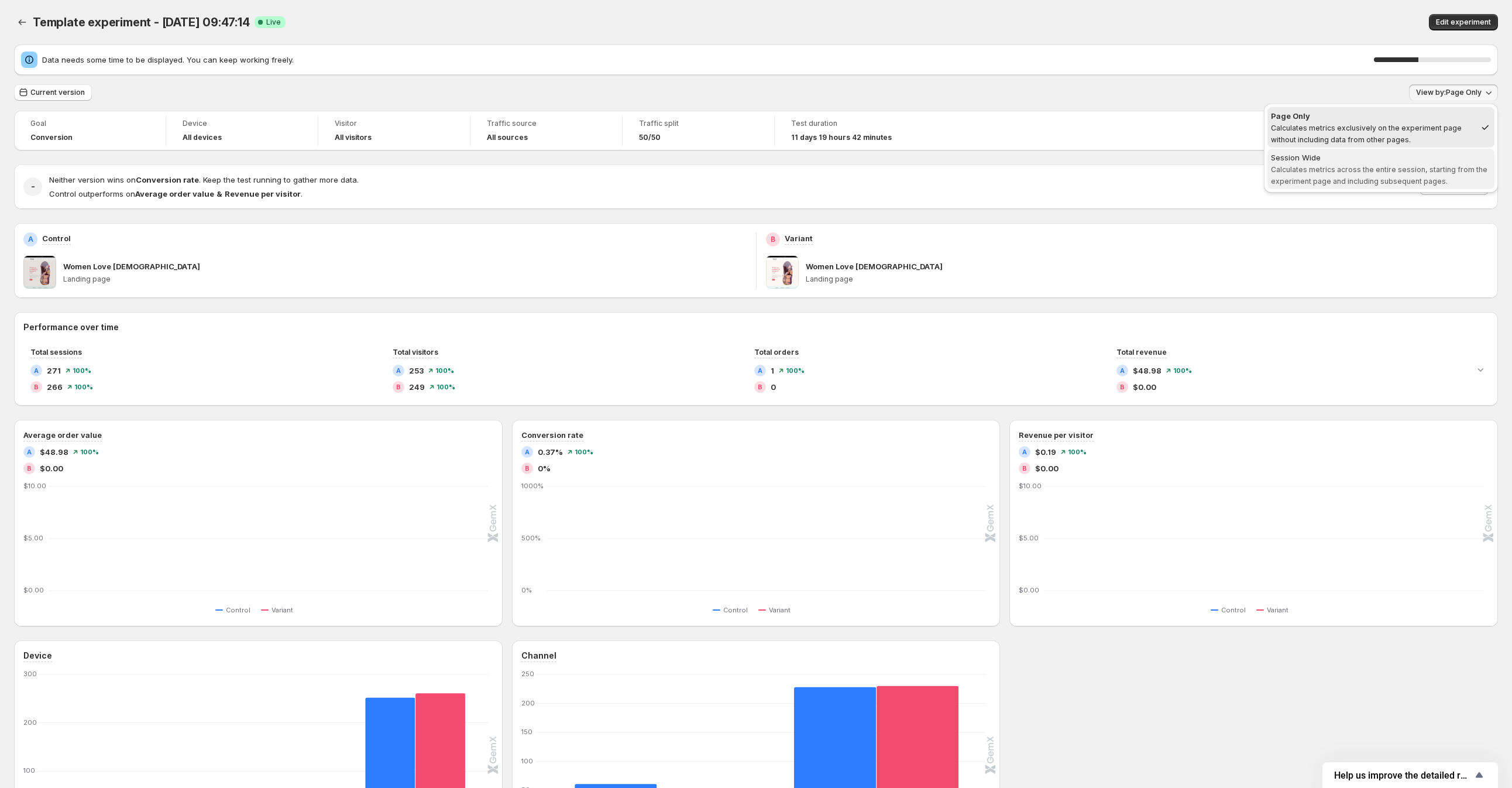
click at [1423, 172] on span "Calculates metrics across the entire session, starting from the experiment page…" at bounding box center [1379, 174] width 216 height 20
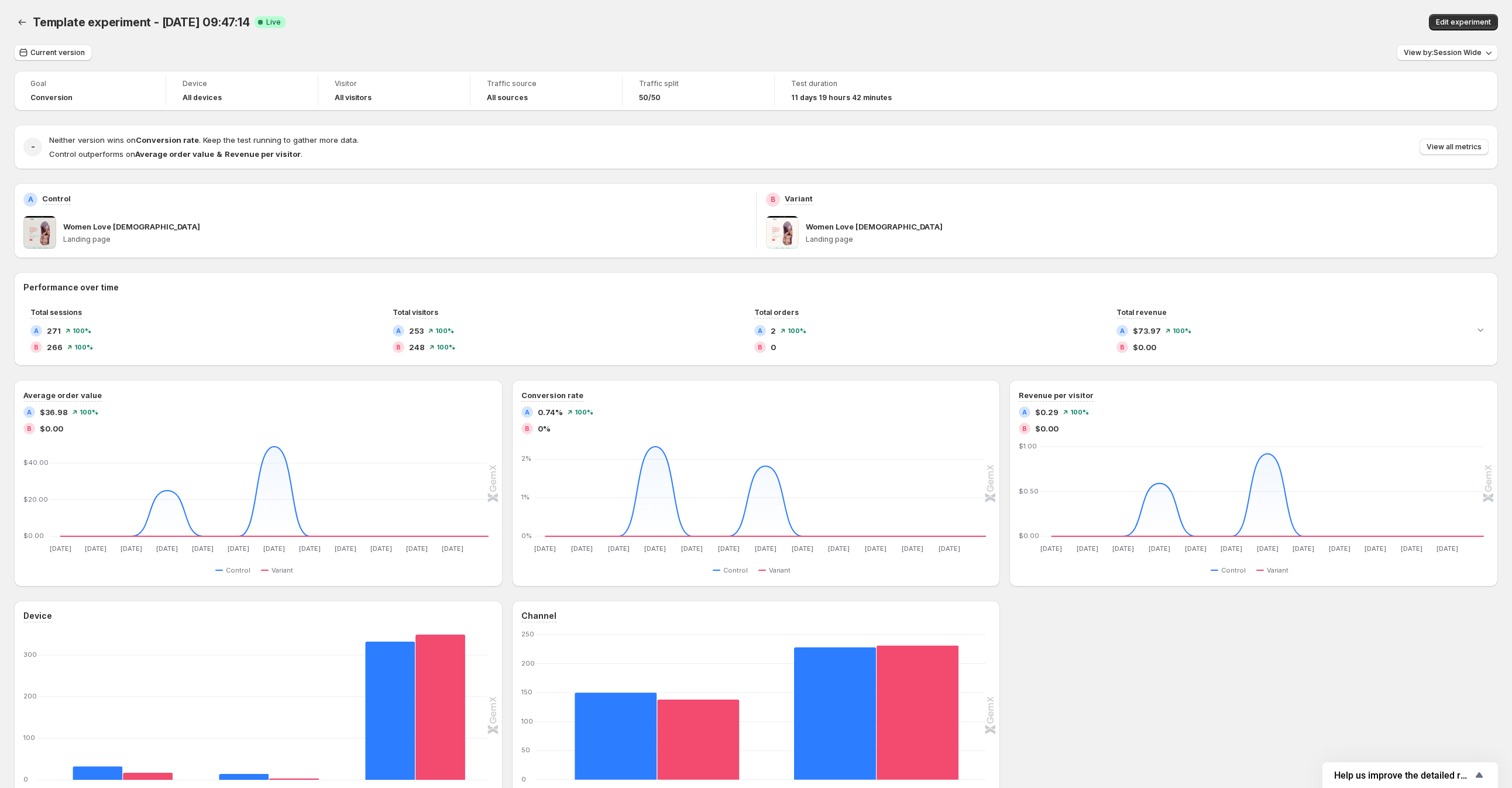
click at [1475, 278] on div "Performance over time Total sessions A 271 100 % B 266 100 % Total visitors A 2…" at bounding box center [756, 319] width 1484 height 94
click at [1473, 145] on span "View all metrics" at bounding box center [1453, 146] width 55 height 10
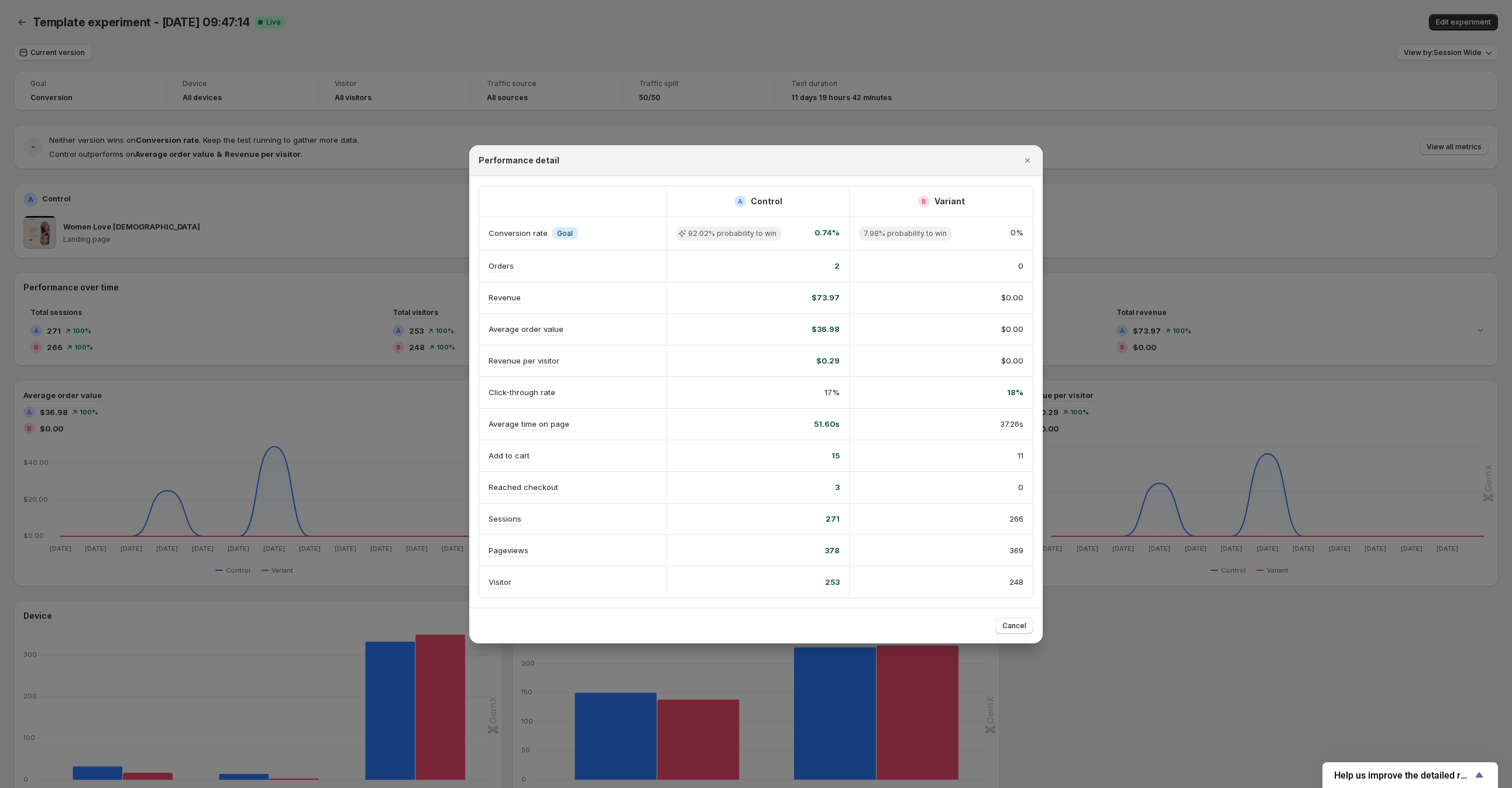
click at [826, 392] on span "17%" at bounding box center [832, 391] width 15 height 11
click at [243, 376] on div at bounding box center [756, 394] width 1512 height 788
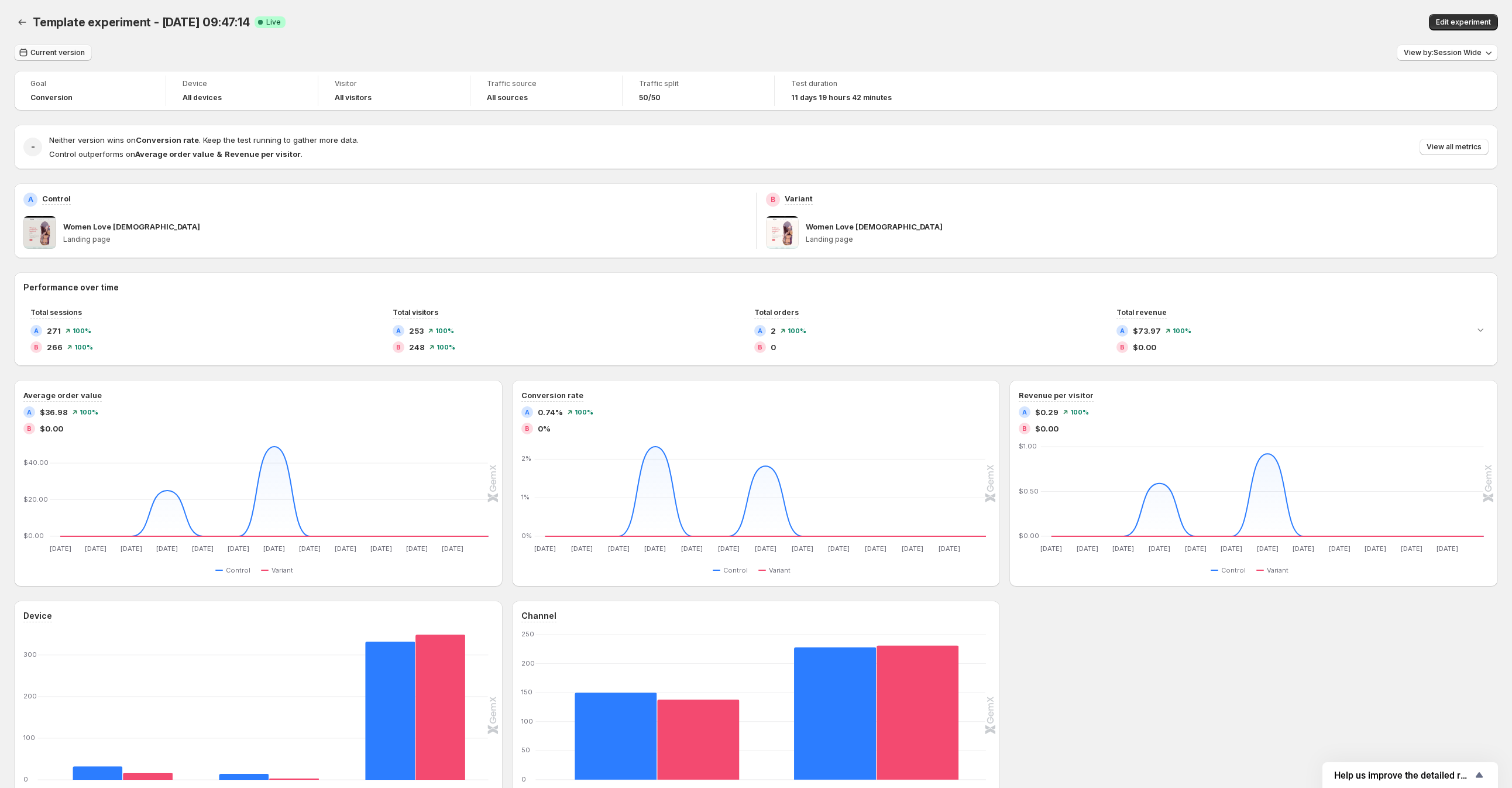
click at [60, 54] on span "Current version" at bounding box center [58, 53] width 54 height 10
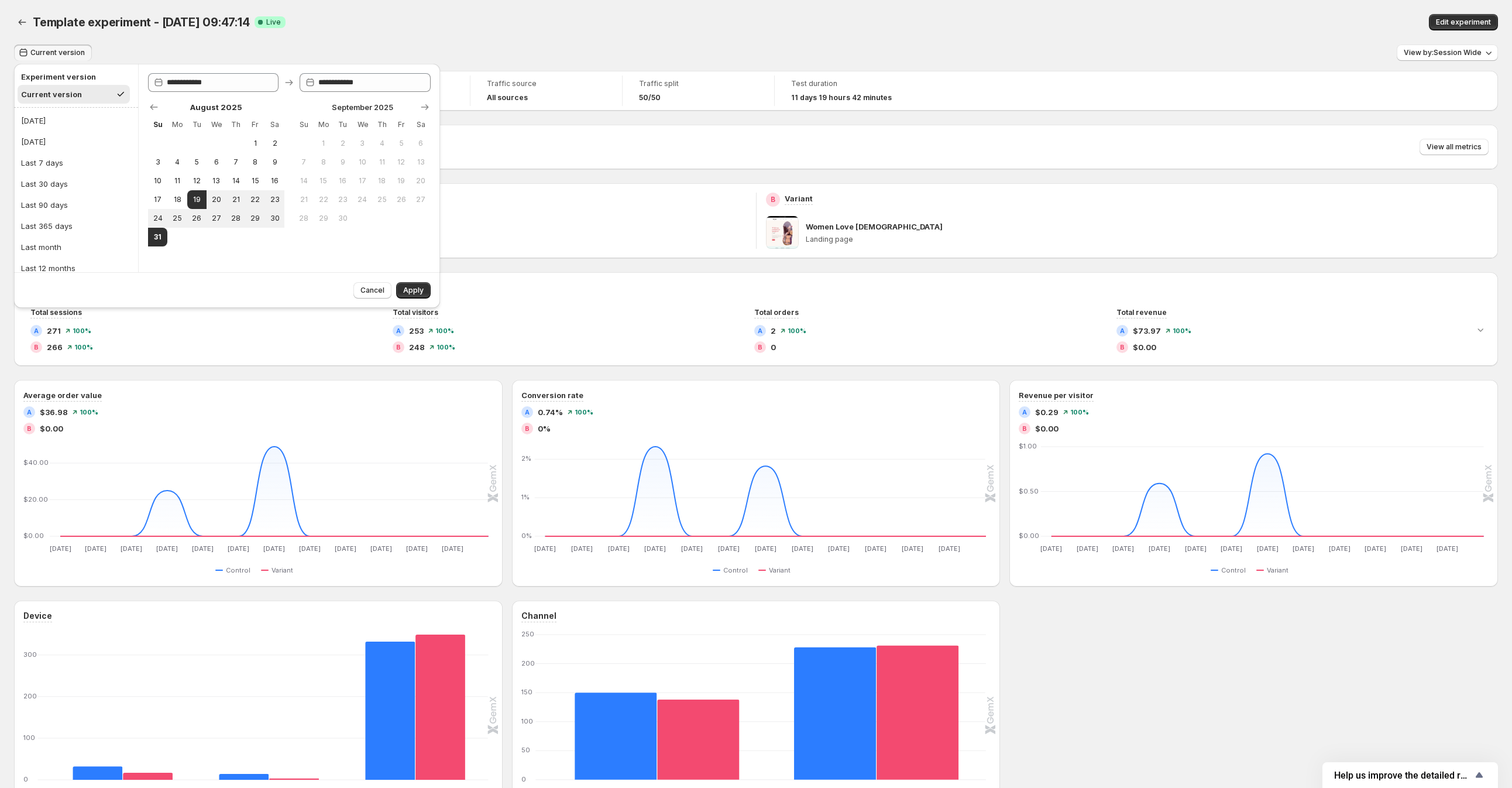
click at [509, 12] on div "Template experiment - [DATE] 09:47:14. This page is ready Template experiment -…" at bounding box center [756, 22] width 1484 height 45
